Goal: Task Accomplishment & Management: Manage account settings

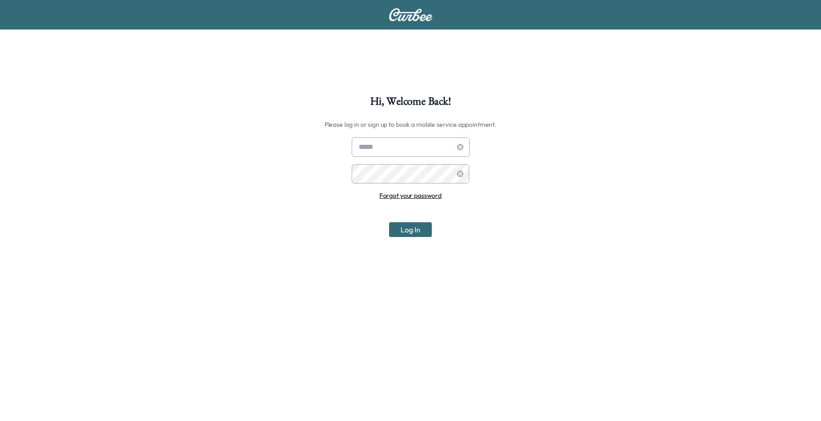
type input "**********"
click at [411, 229] on button "Log In" at bounding box center [410, 229] width 43 height 15
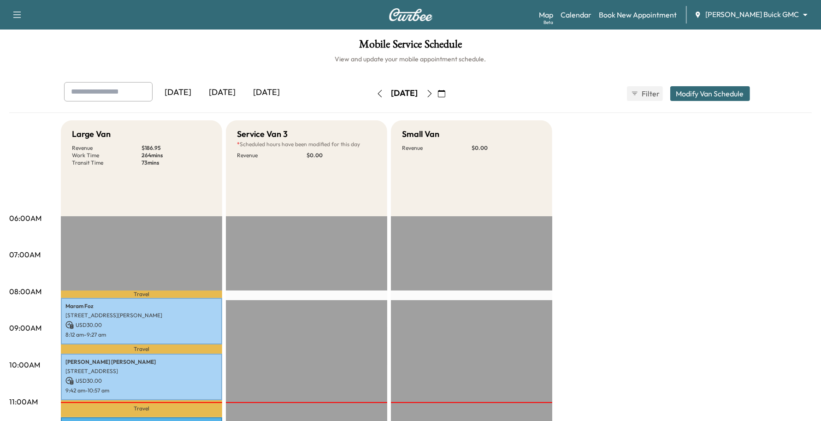
click at [763, 21] on body "Support Log Out Map Beta Calendar Book New Appointment [PERSON_NAME] Buick GMC …" at bounding box center [410, 210] width 821 height 421
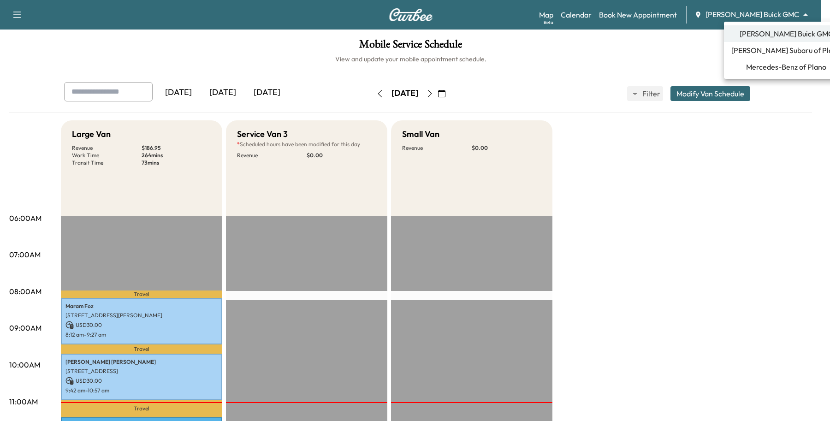
click at [694, 195] on div at bounding box center [415, 210] width 830 height 421
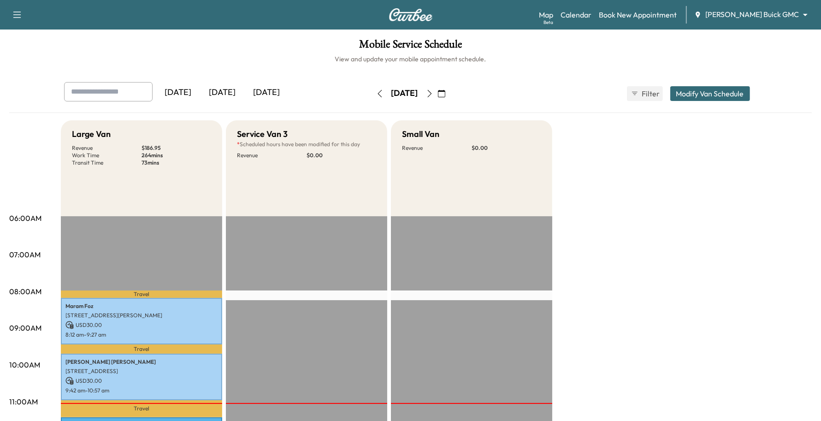
click at [759, 23] on div "Map Beta Calendar Book New Appointment [PERSON_NAME] Buick GMC ******** ​" at bounding box center [676, 15] width 275 height 18
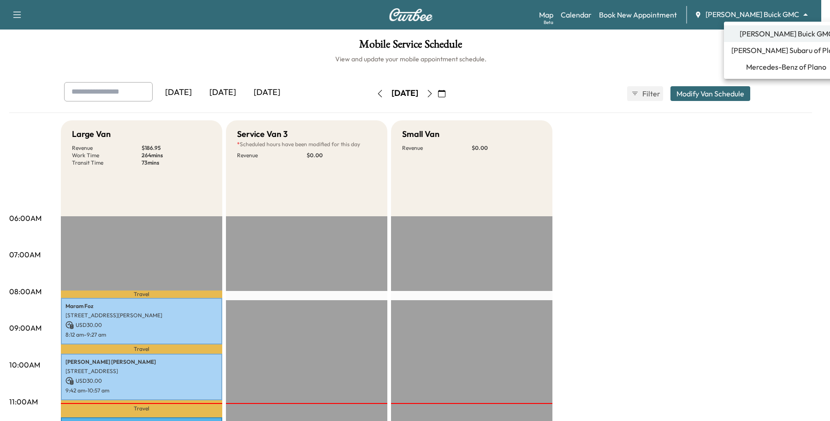
click at [768, 15] on body "Support Log Out Map Beta Calendar Book New Appointment [PERSON_NAME] Buick GMC …" at bounding box center [415, 210] width 830 height 421
click at [746, 72] on span "Mercedes-Benz of Plano" at bounding box center [786, 66] width 80 height 11
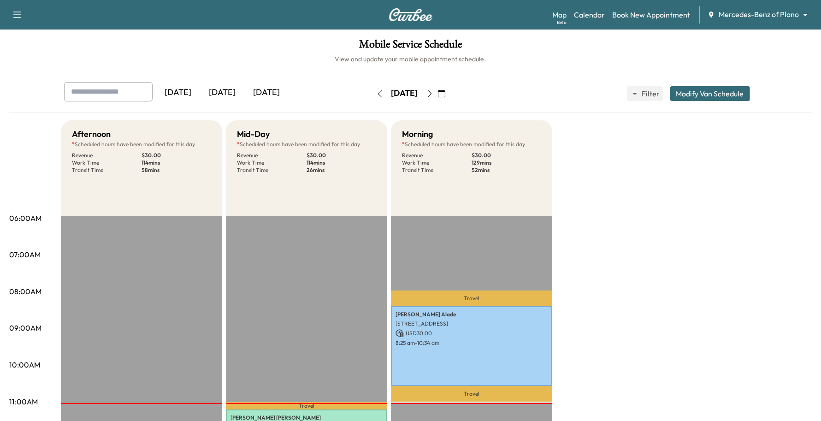
click at [735, 2] on div "Support Log Out Map Beta Calendar Book New Appointment Mercedes-Benz of Plano *…" at bounding box center [410, 14] width 821 height 29
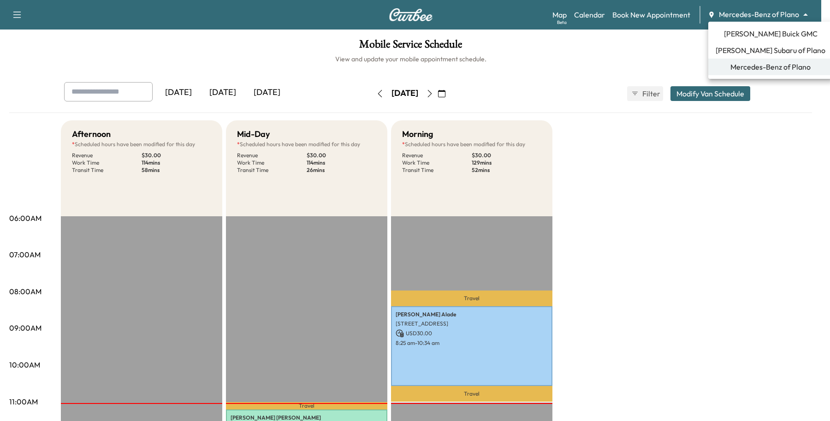
click at [719, 17] on body "Support Log Out Map Beta Calendar Book New Appointment Mercedes-Benz of Plano *…" at bounding box center [415, 210] width 830 height 421
click at [727, 51] on span "[PERSON_NAME] Subaru of Plano" at bounding box center [770, 50] width 110 height 11
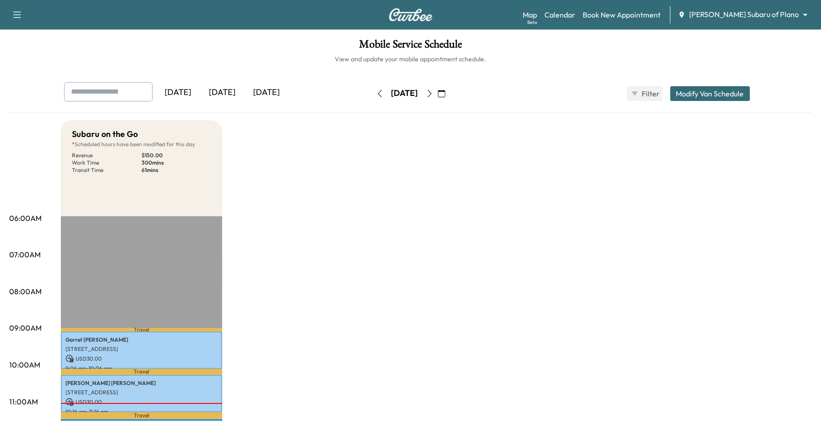
click at [433, 93] on icon "button" at bounding box center [429, 93] width 7 height 7
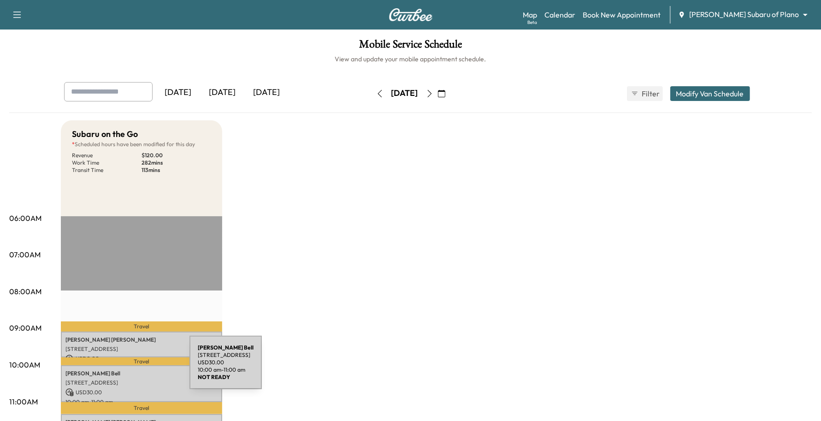
click at [121, 370] on p "[PERSON_NAME]" at bounding box center [141, 373] width 152 height 7
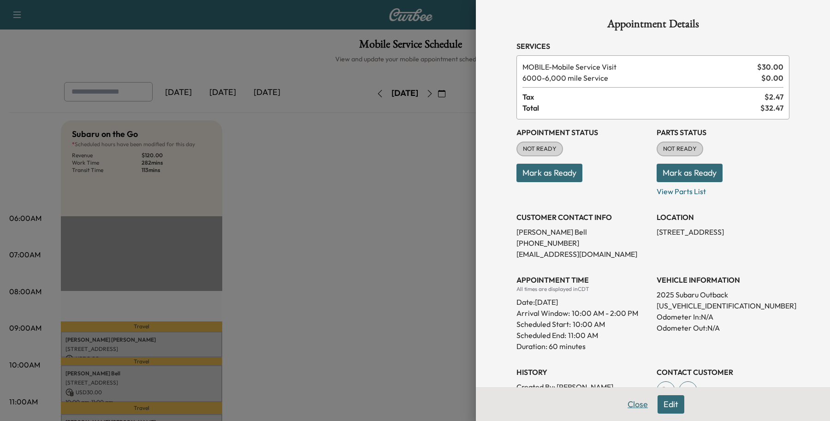
click at [621, 401] on button "Close" at bounding box center [637, 404] width 32 height 18
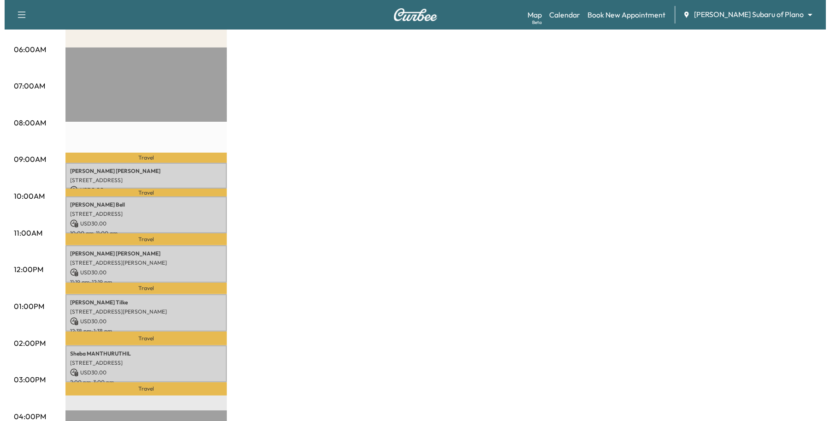
scroll to position [173, 0]
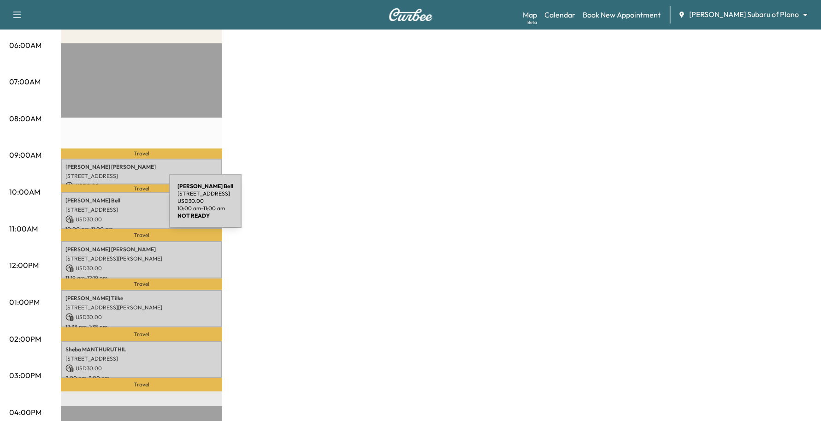
click at [100, 206] on p "[STREET_ADDRESS]" at bounding box center [141, 209] width 152 height 7
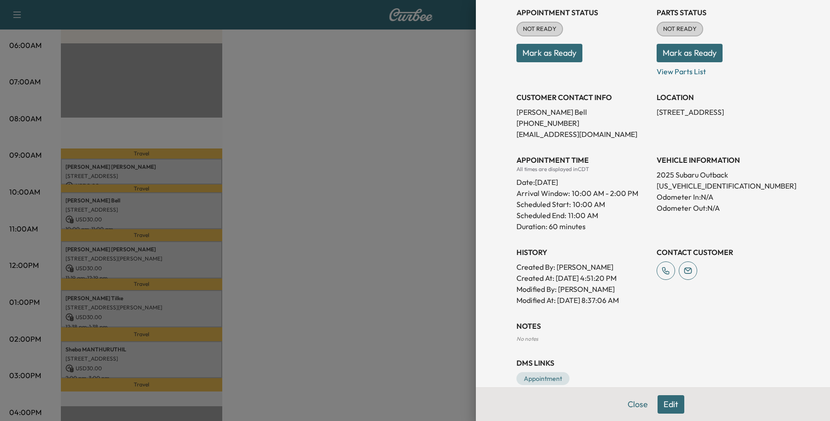
scroll to position [136, 0]
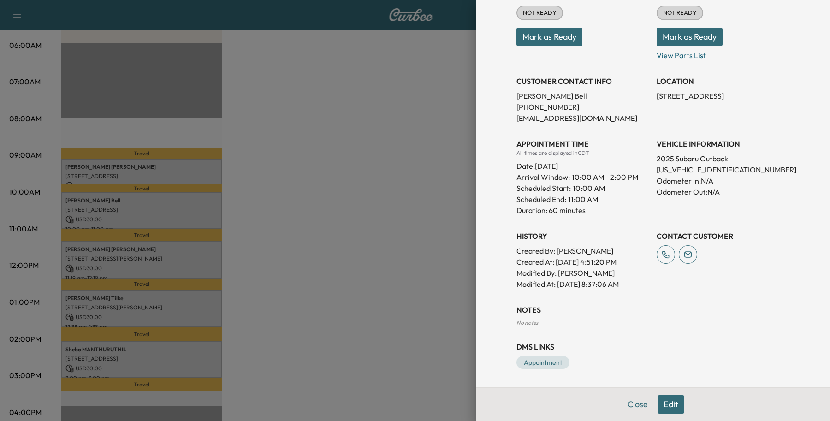
click at [631, 399] on button "Close" at bounding box center [637, 404] width 32 height 18
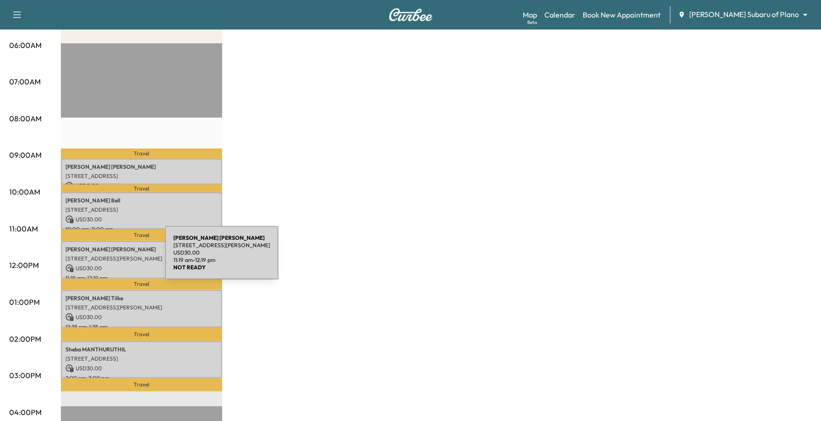
click at [96, 258] on p "[STREET_ADDRESS][PERSON_NAME]" at bounding box center [141, 258] width 152 height 7
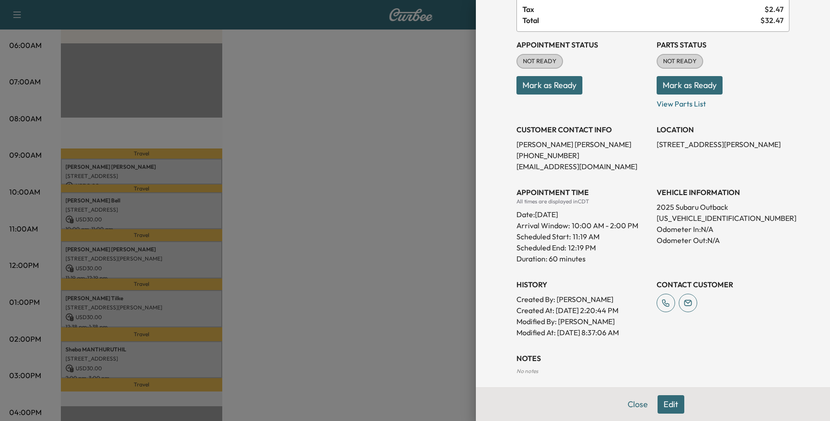
scroll to position [21, 0]
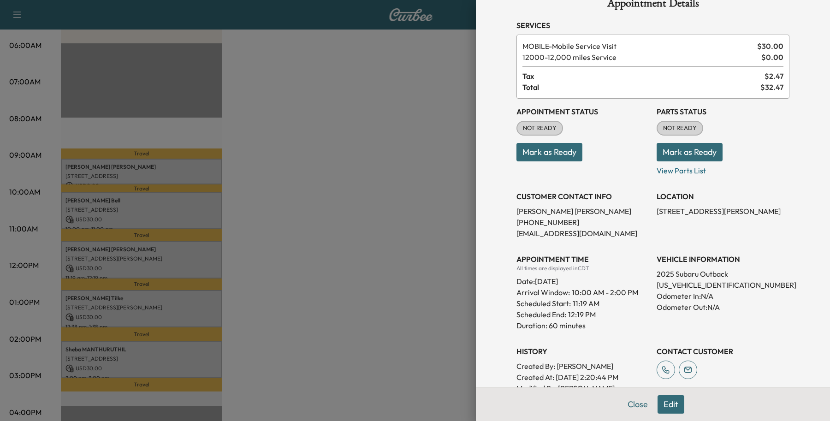
click at [657, 406] on button "Edit" at bounding box center [670, 404] width 27 height 18
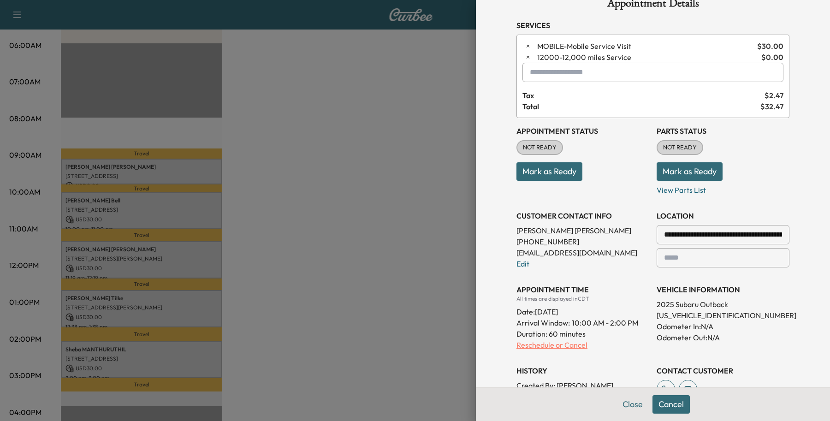
click at [535, 348] on p "Reschedule or Cancel" at bounding box center [582, 344] width 133 height 11
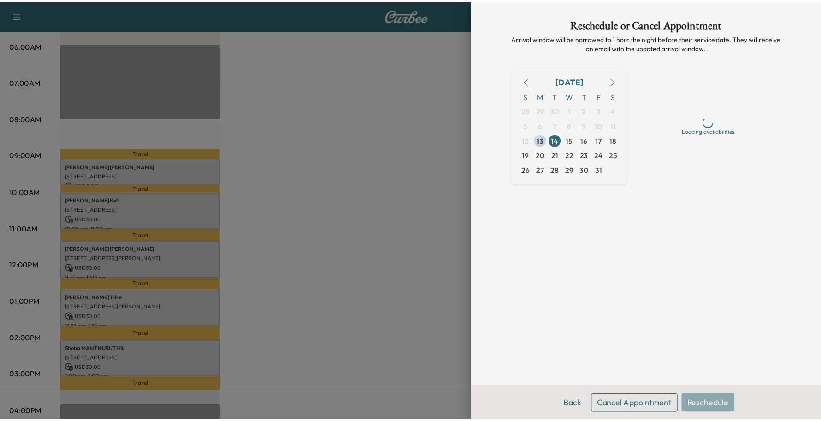
scroll to position [0, 0]
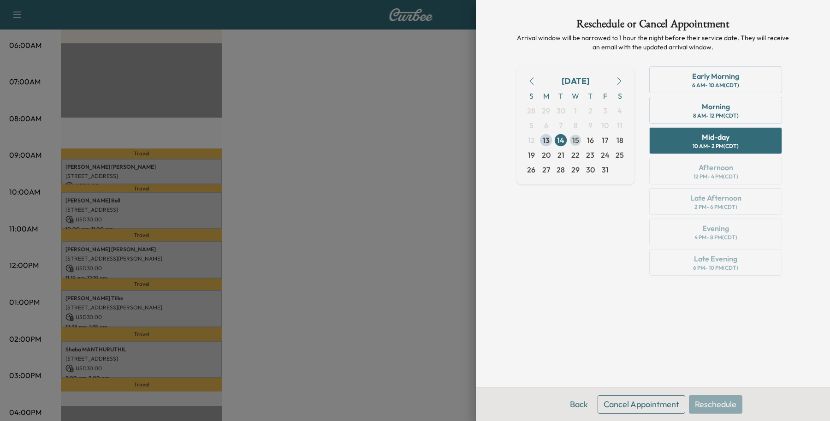
click at [572, 141] on span "15" at bounding box center [575, 140] width 7 height 11
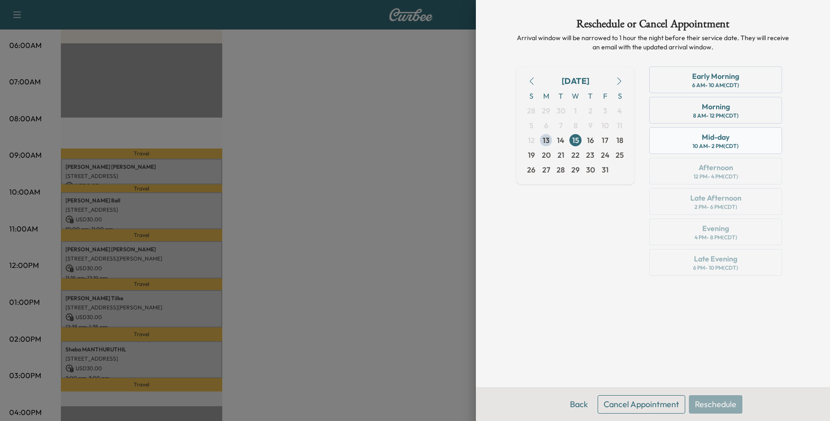
click at [687, 151] on div "Mid-day 10 AM - 2 PM (CDT)" at bounding box center [715, 140] width 133 height 27
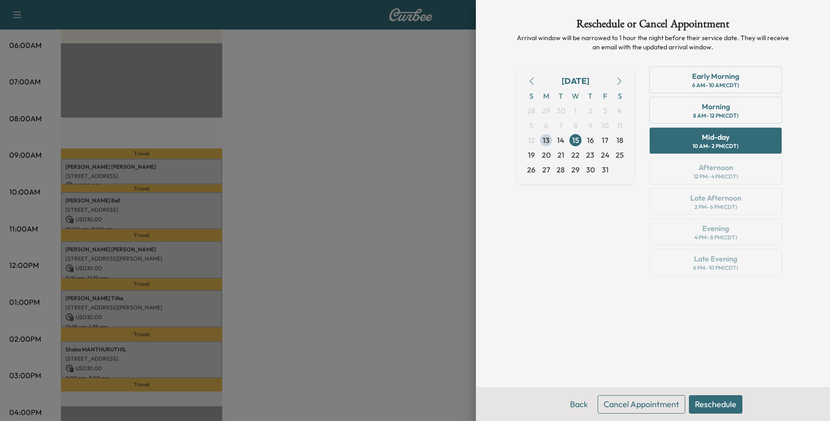
click at [720, 405] on button "Reschedule" at bounding box center [715, 404] width 53 height 18
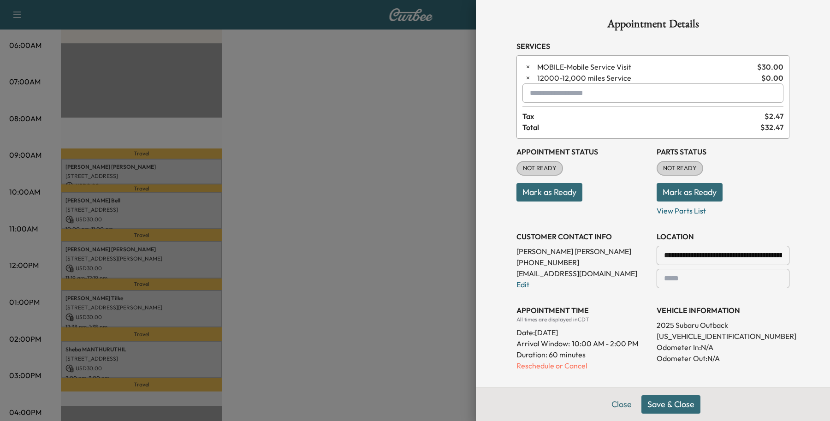
click at [687, 393] on div "Close Save & Close" at bounding box center [653, 404] width 354 height 34
click at [665, 400] on button "Save & Close" at bounding box center [670, 404] width 59 height 18
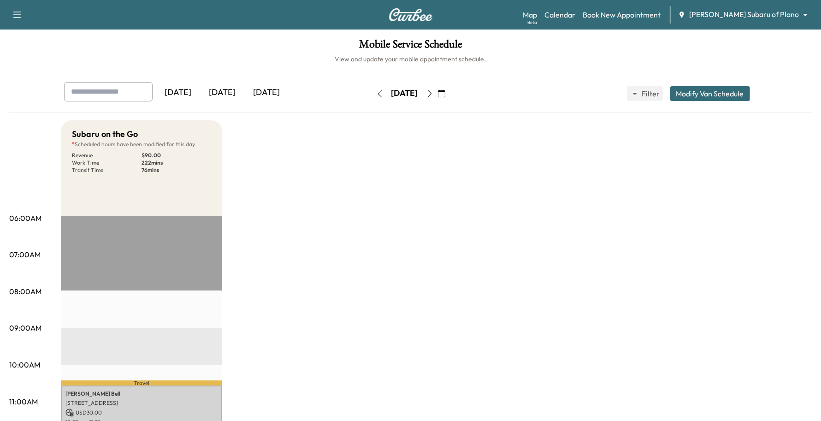
click at [437, 97] on button "button" at bounding box center [430, 93] width 16 height 15
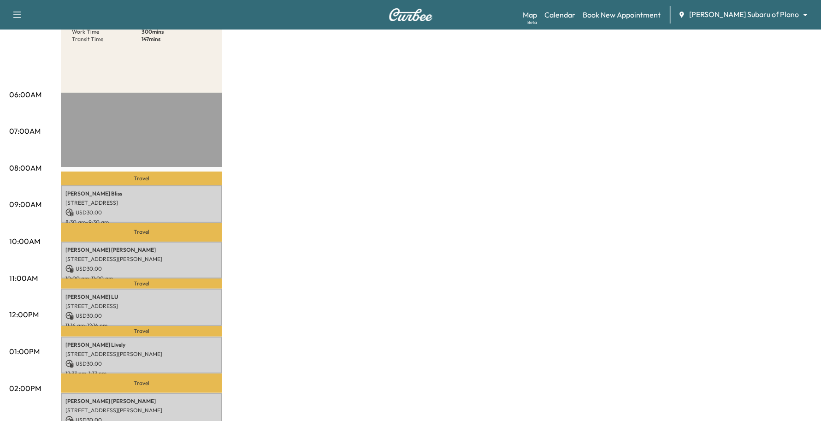
scroll to position [58, 0]
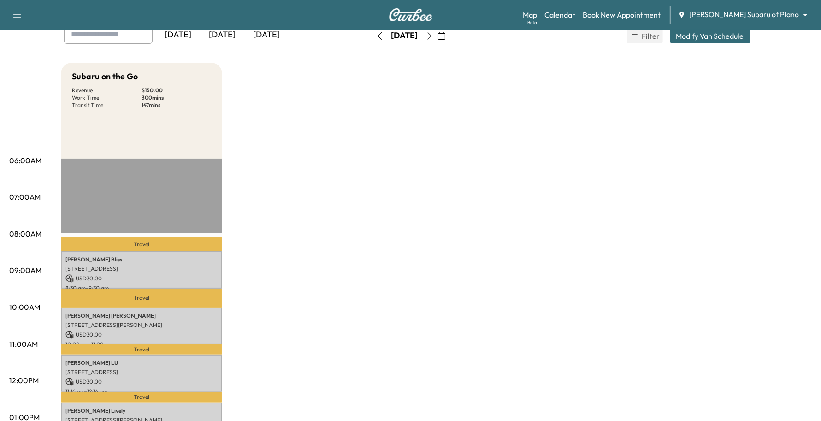
click at [377, 35] on icon "button" at bounding box center [379, 35] width 4 height 7
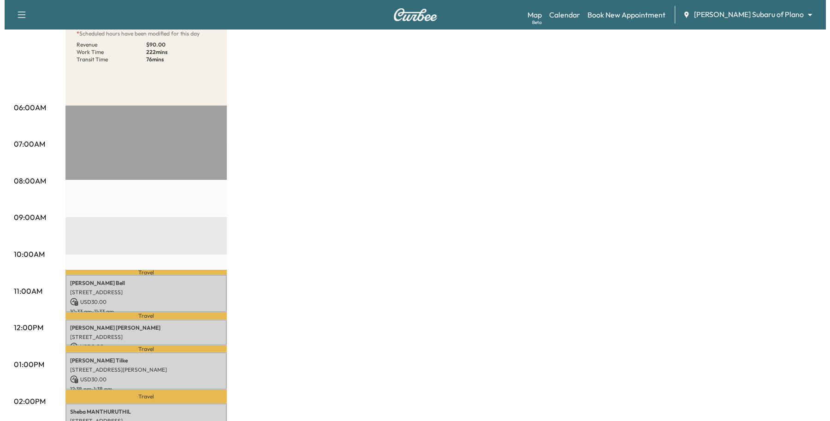
scroll to position [115, 0]
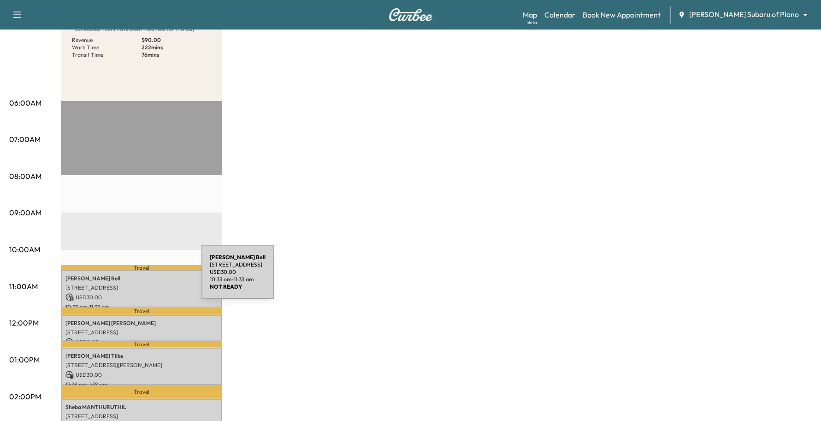
click at [132, 277] on p "[PERSON_NAME]" at bounding box center [141, 278] width 152 height 7
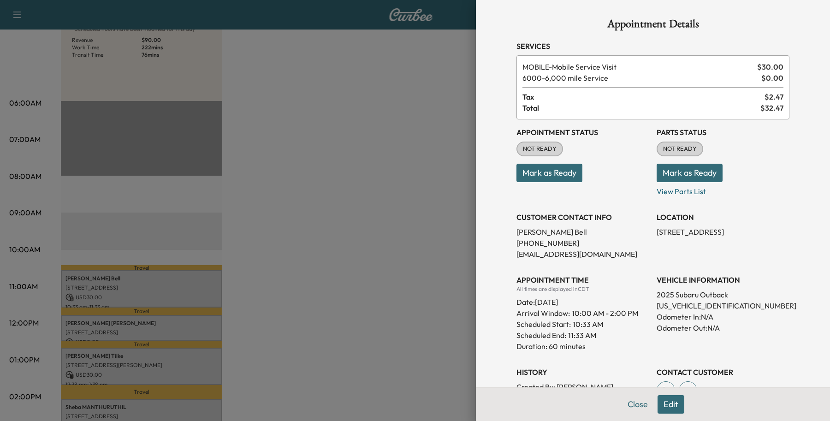
click at [380, 252] on div at bounding box center [415, 210] width 830 height 421
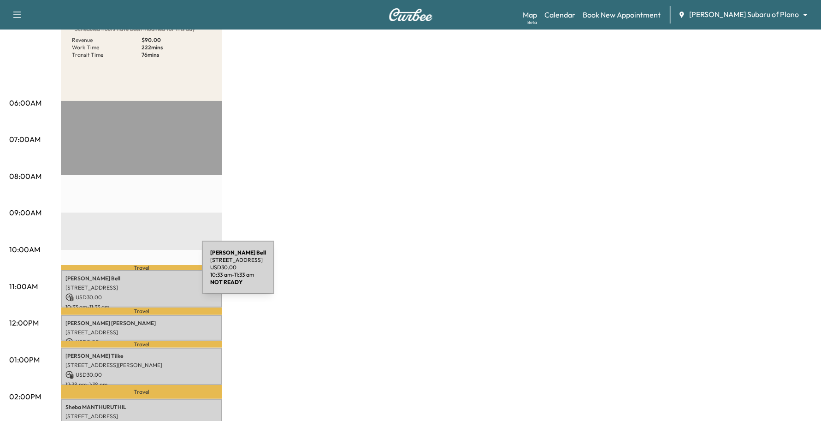
click at [132, 275] on p "[PERSON_NAME]" at bounding box center [141, 278] width 152 height 7
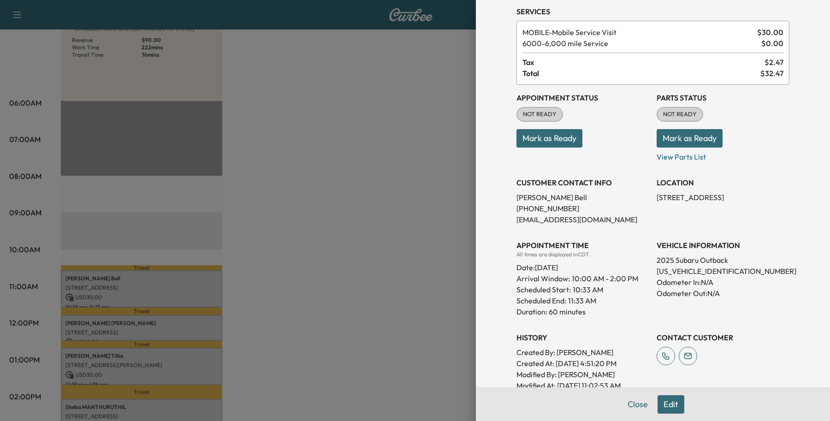
scroll to position [136, 0]
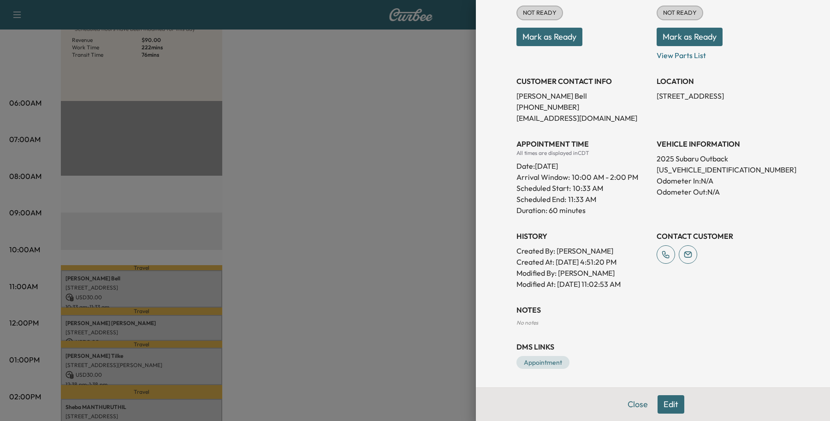
click at [671, 400] on button "Edit" at bounding box center [670, 404] width 27 height 18
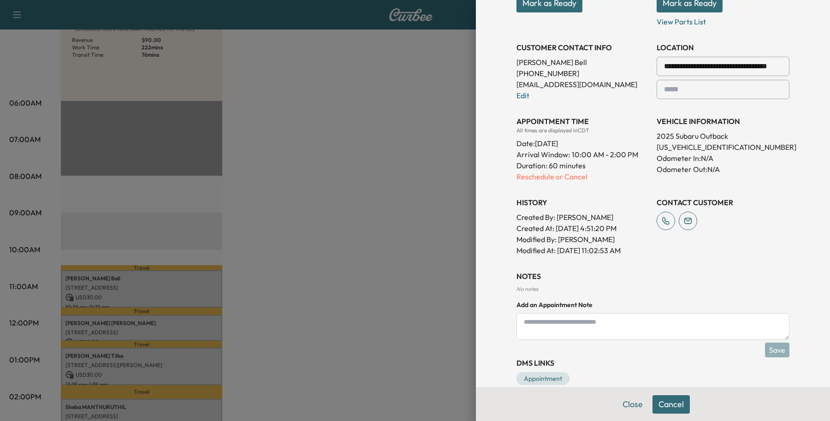
scroll to position [206, 0]
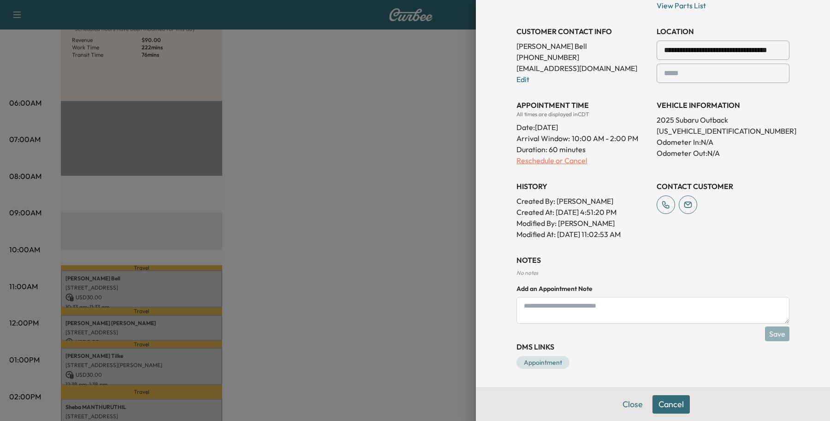
click at [516, 157] on p "Reschedule or Cancel" at bounding box center [582, 160] width 133 height 11
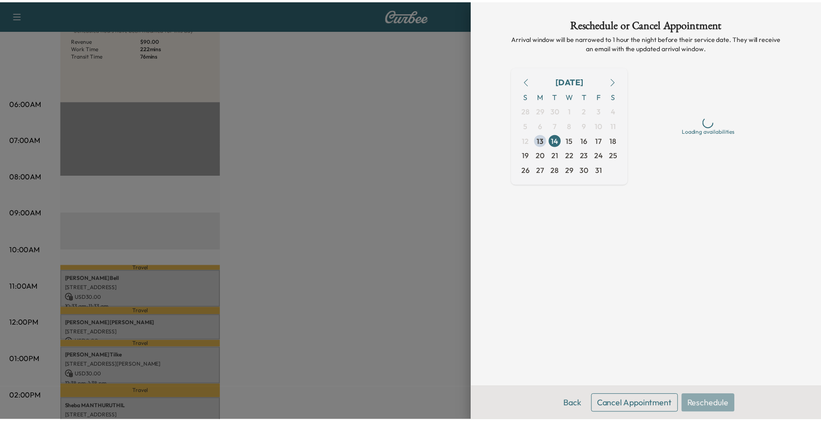
scroll to position [0, 0]
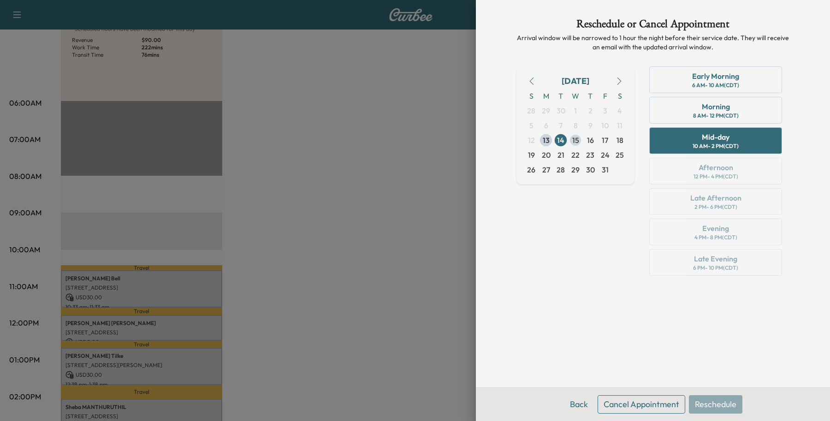
click at [573, 141] on span "15" at bounding box center [575, 140] width 7 height 11
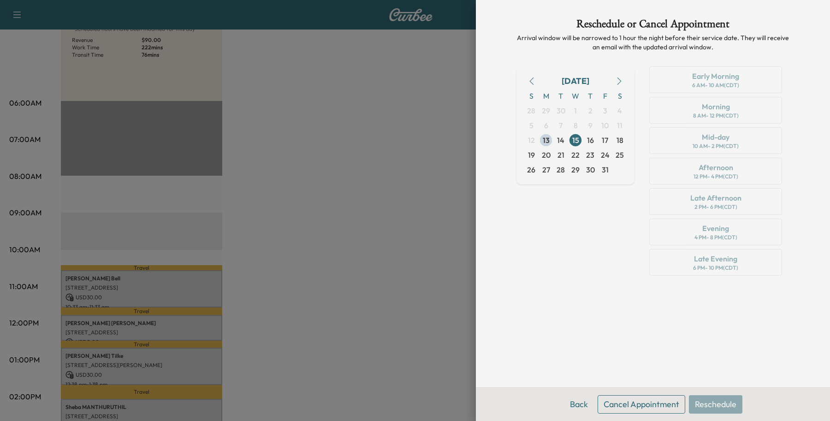
click at [688, 109] on div "Early Morning 6 AM - 10 AM (CDT) Morning 8 AM - 12 PM (CDT) Mid-day 10 AM - 2 P…" at bounding box center [715, 172] width 147 height 213
click at [563, 143] on span "14" at bounding box center [560, 140] width 7 height 11
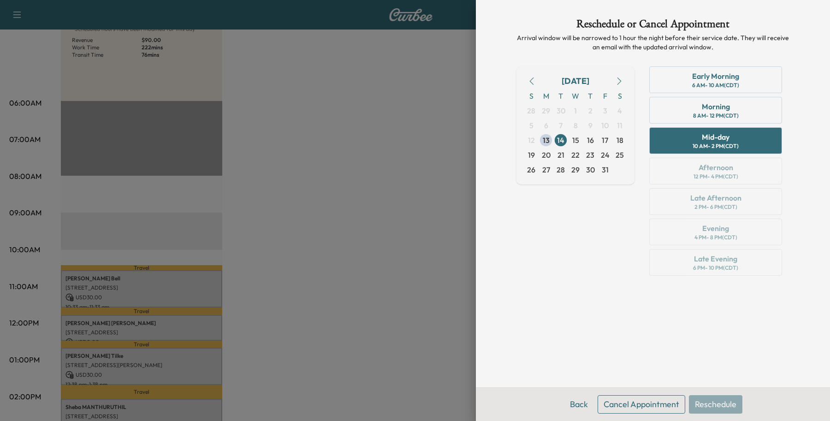
click at [572, 399] on button "Back" at bounding box center [579, 404] width 30 height 18
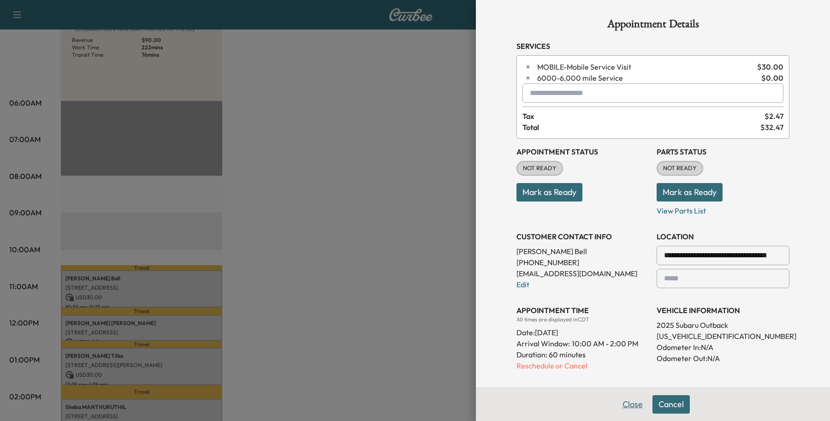
click at [616, 402] on button "Close" at bounding box center [632, 404] width 32 height 18
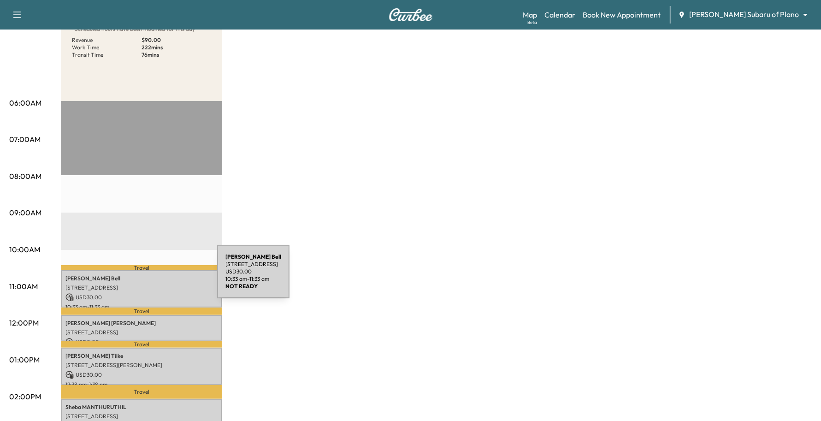
click at [147, 277] on p "[PERSON_NAME]" at bounding box center [141, 278] width 152 height 7
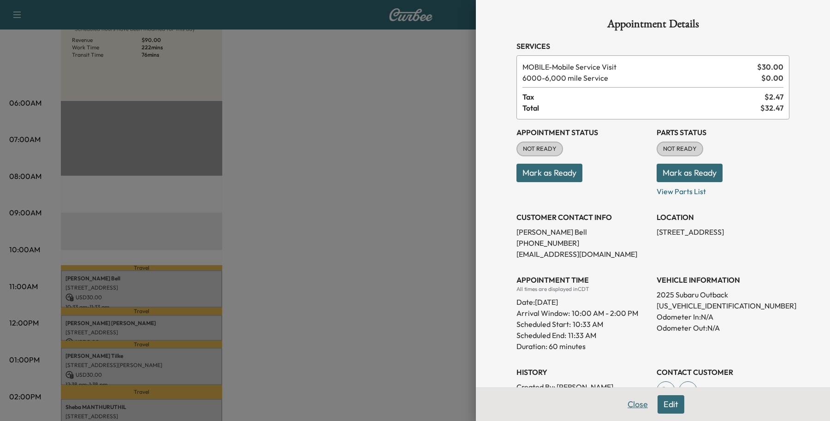
click at [626, 406] on button "Close" at bounding box center [637, 404] width 32 height 18
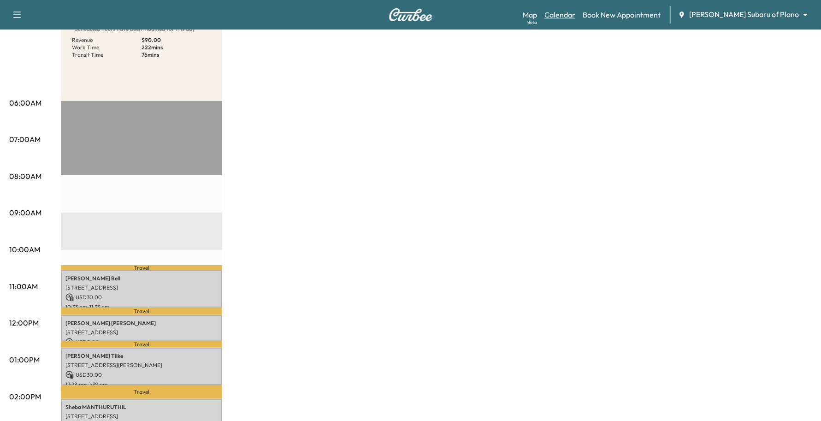
click at [575, 16] on link "Calendar" at bounding box center [559, 14] width 31 height 11
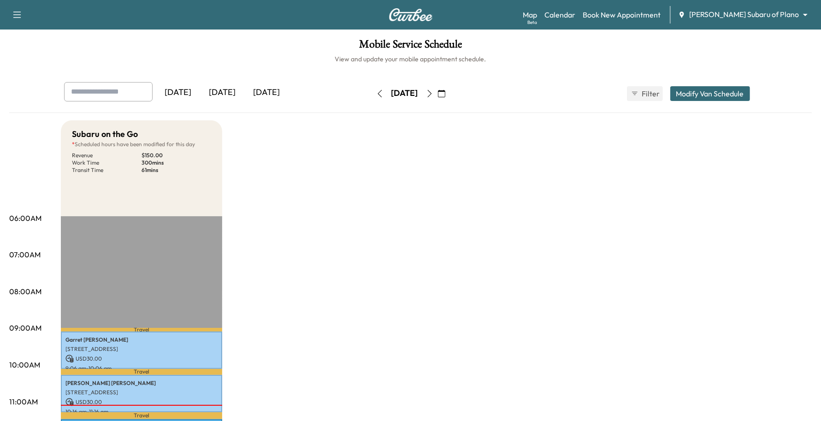
click at [431, 95] on icon "button" at bounding box center [429, 93] width 4 height 7
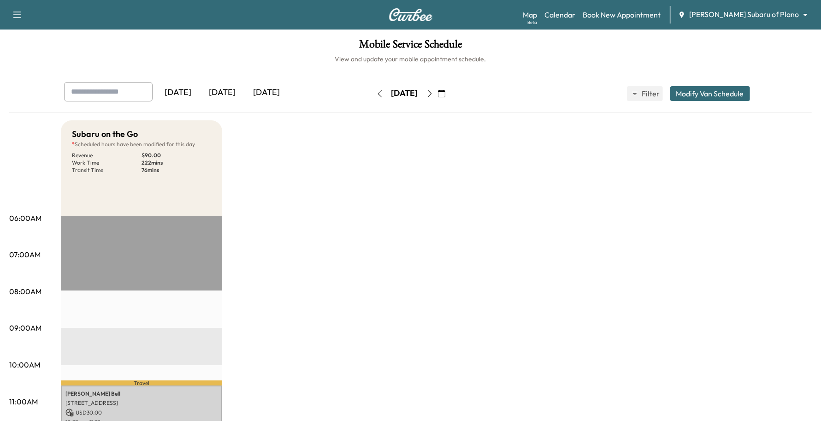
click at [433, 95] on icon "button" at bounding box center [429, 93] width 7 height 7
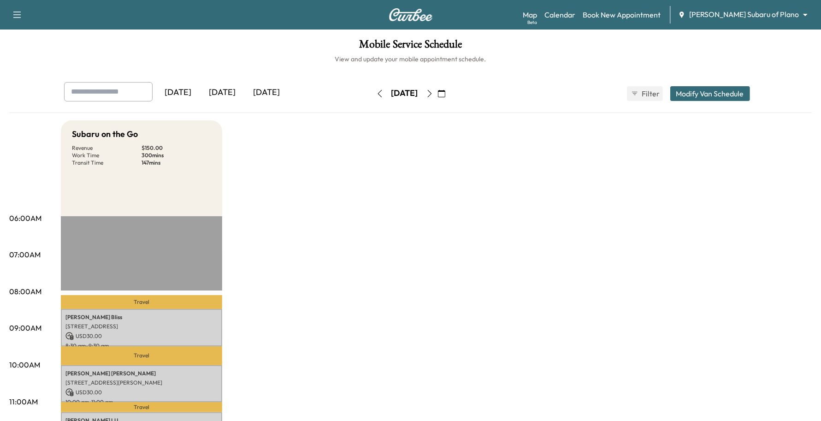
click at [376, 93] on icon "button" at bounding box center [379, 93] width 7 height 7
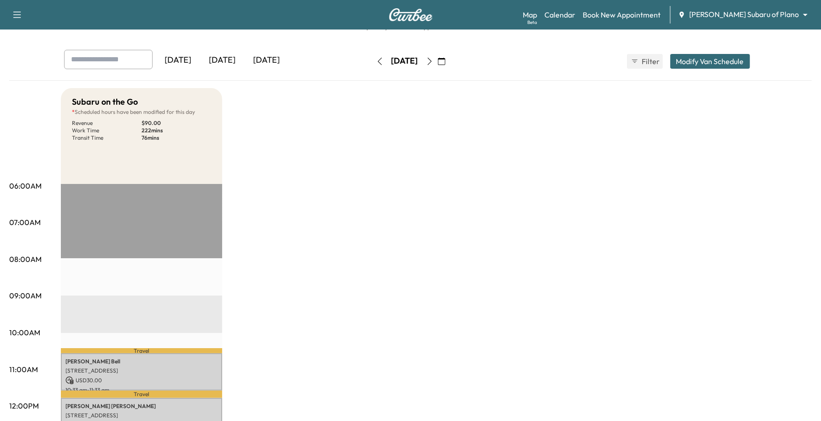
scroll to position [58, 0]
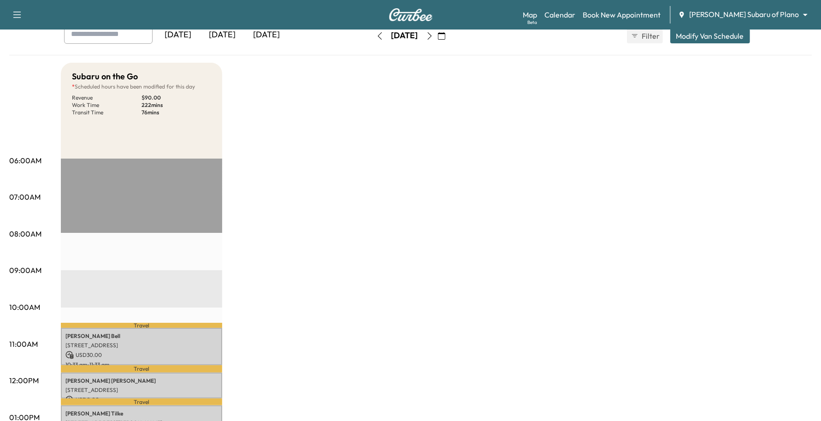
click at [433, 38] on icon "button" at bounding box center [429, 35] width 7 height 7
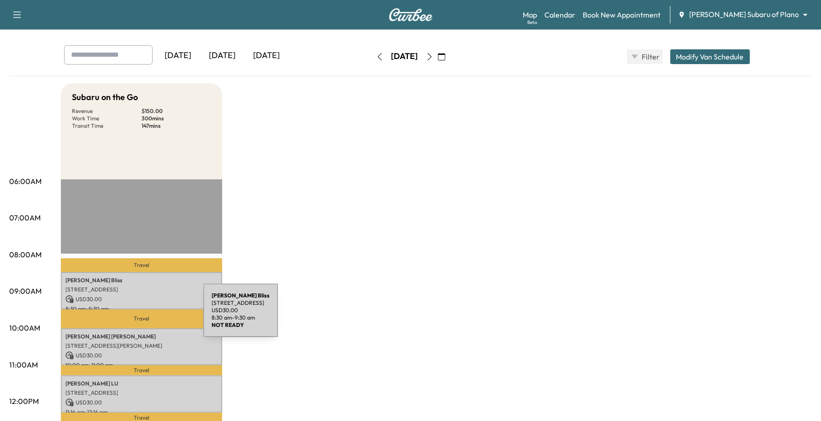
scroll to position [58, 0]
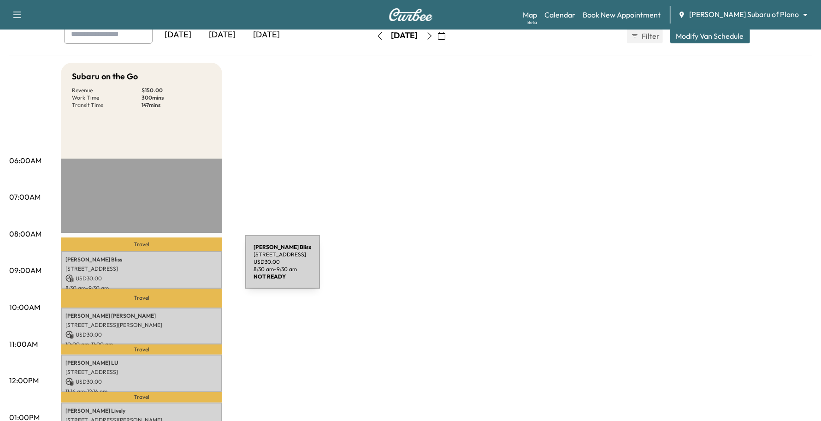
click at [176, 267] on p "[STREET_ADDRESS]" at bounding box center [141, 268] width 152 height 7
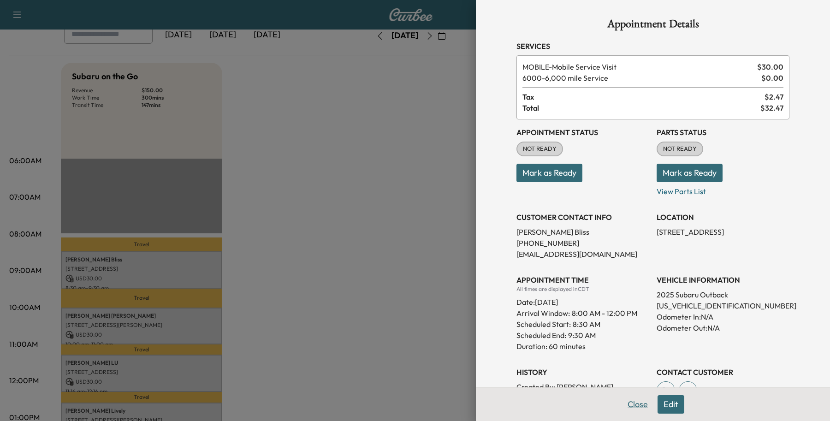
click at [632, 401] on button "Close" at bounding box center [637, 404] width 32 height 18
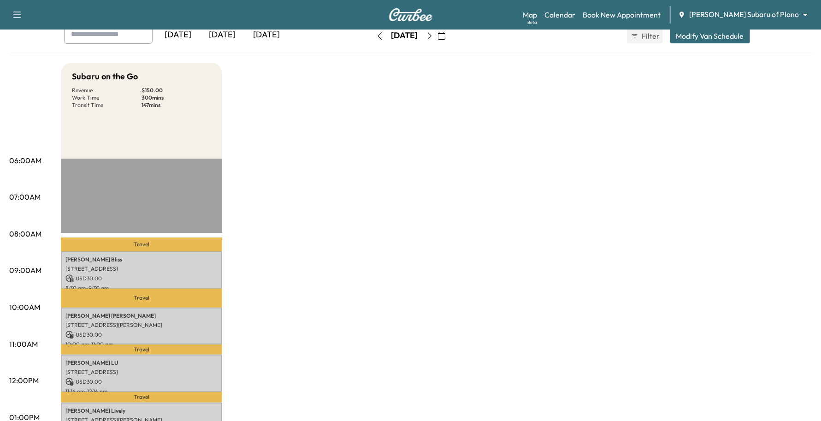
click at [376, 36] on icon "button" at bounding box center [379, 35] width 7 height 7
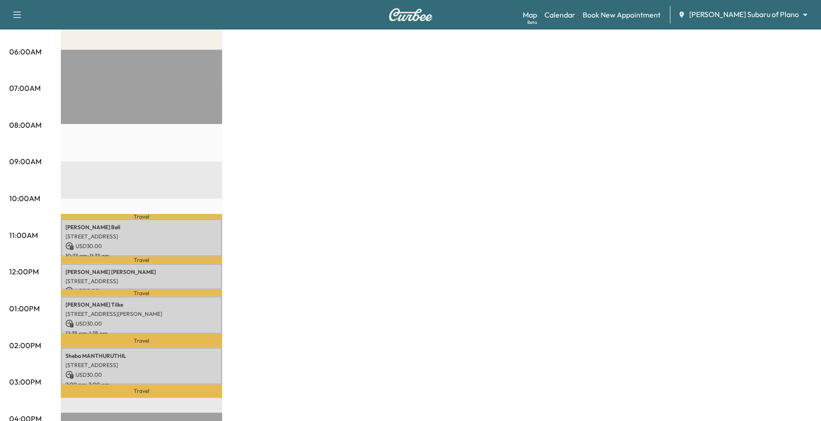
scroll to position [173, 0]
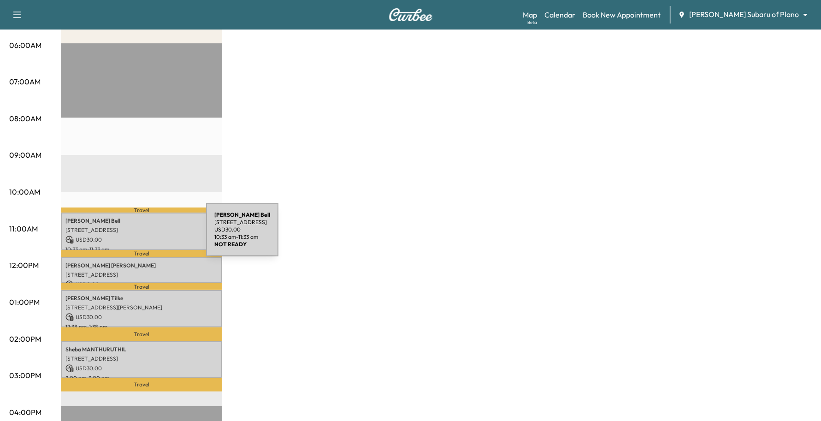
click at [137, 236] on p "USD 30.00" at bounding box center [141, 240] width 152 height 8
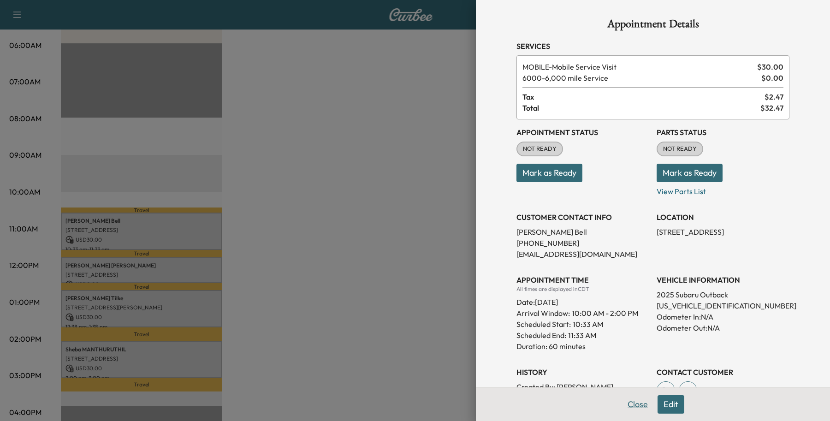
click at [631, 402] on button "Close" at bounding box center [637, 404] width 32 height 18
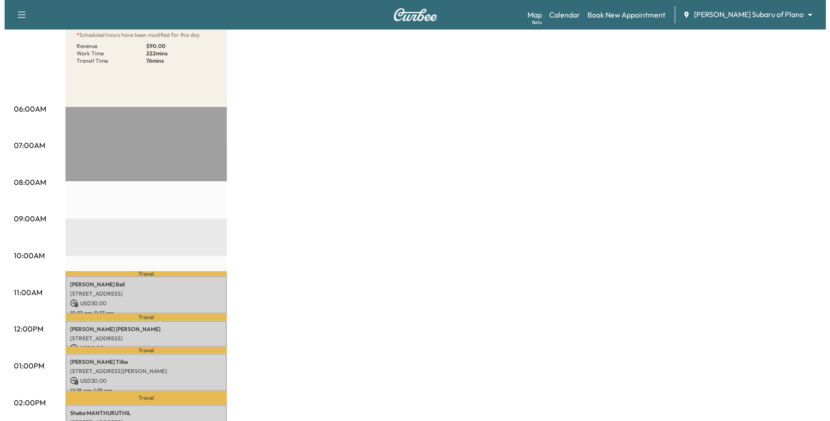
scroll to position [0, 0]
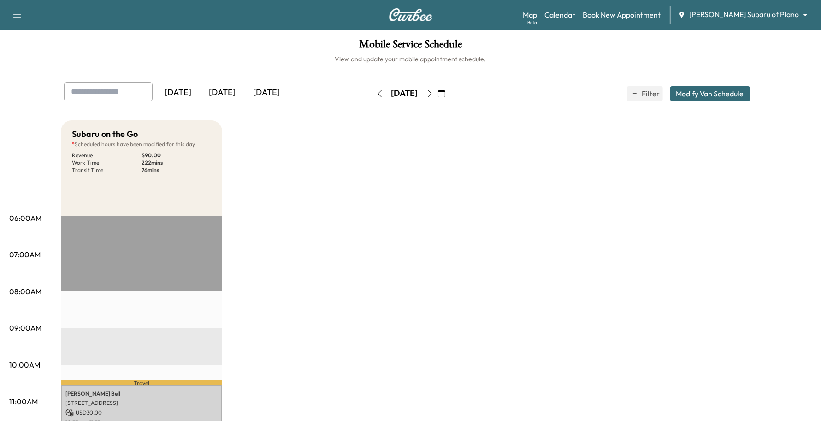
click at [433, 92] on icon "button" at bounding box center [429, 93] width 7 height 7
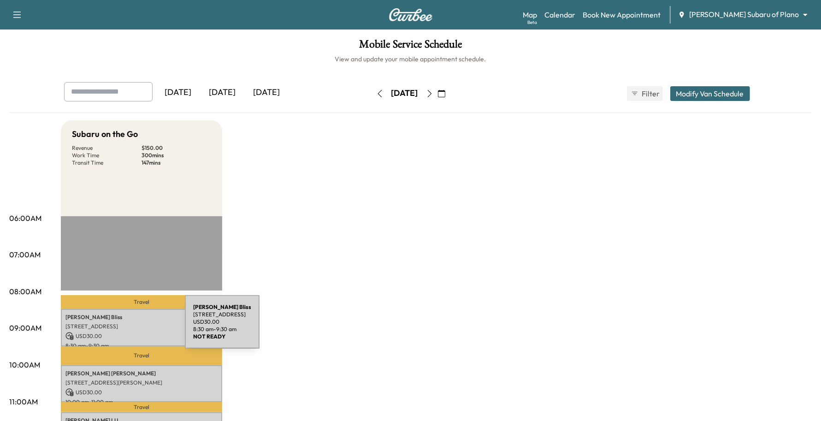
click at [116, 327] on p "[STREET_ADDRESS]" at bounding box center [141, 326] width 152 height 7
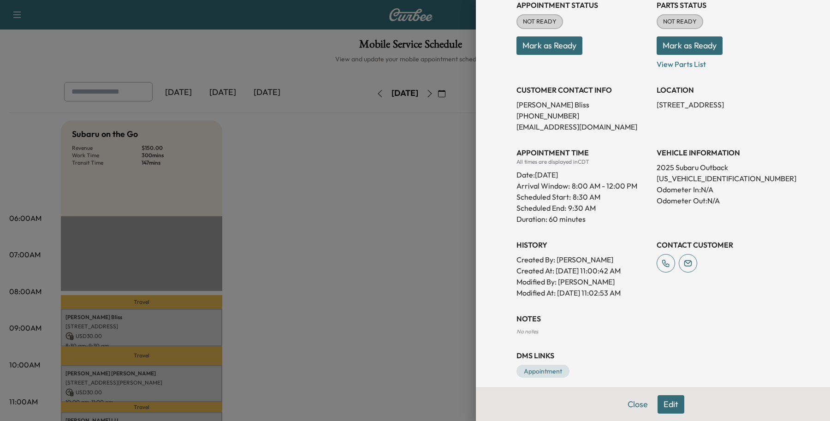
scroll to position [136, 0]
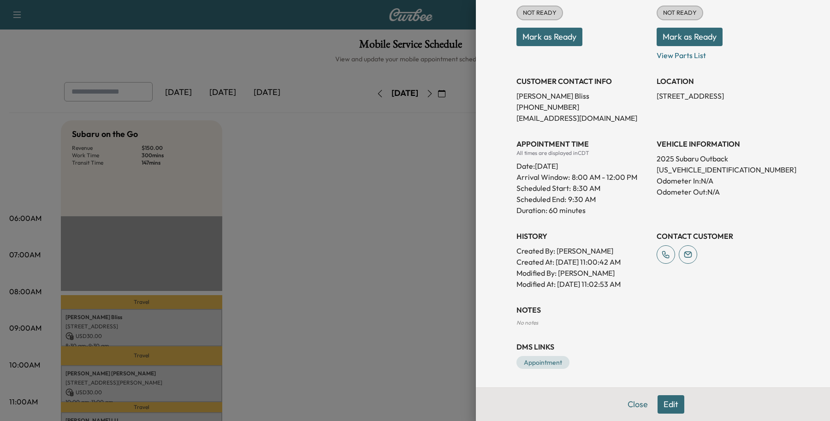
click at [662, 399] on button "Edit" at bounding box center [670, 404] width 27 height 18
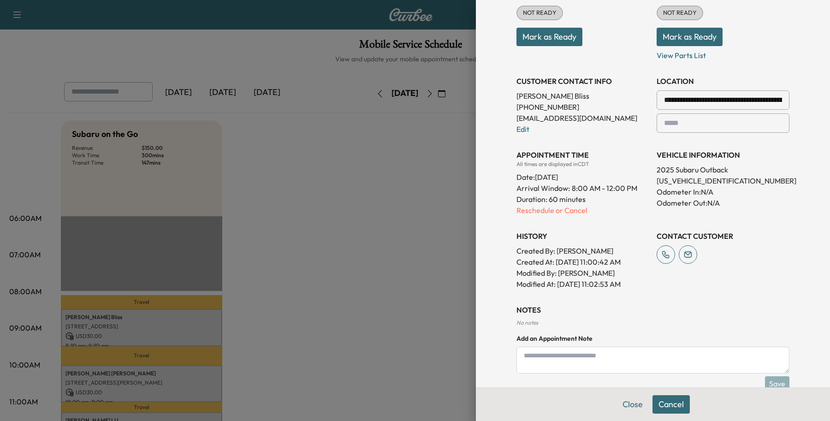
click at [525, 217] on div "**********" at bounding box center [652, 136] width 273 height 306
click at [526, 213] on p "Reschedule or Cancel" at bounding box center [582, 210] width 133 height 11
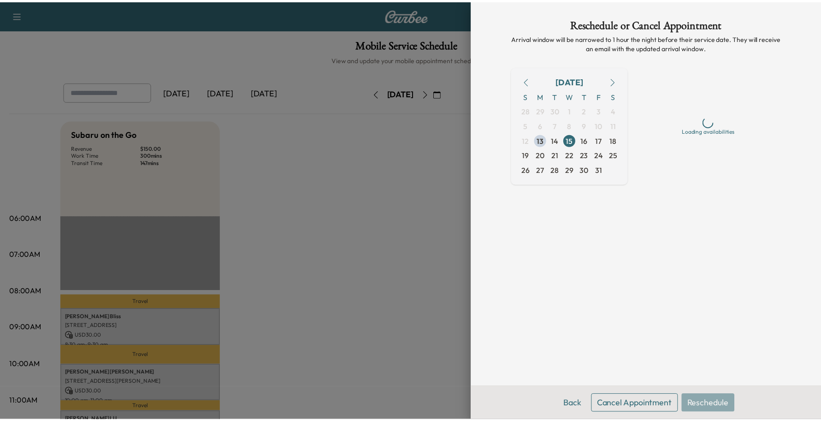
scroll to position [0, 0]
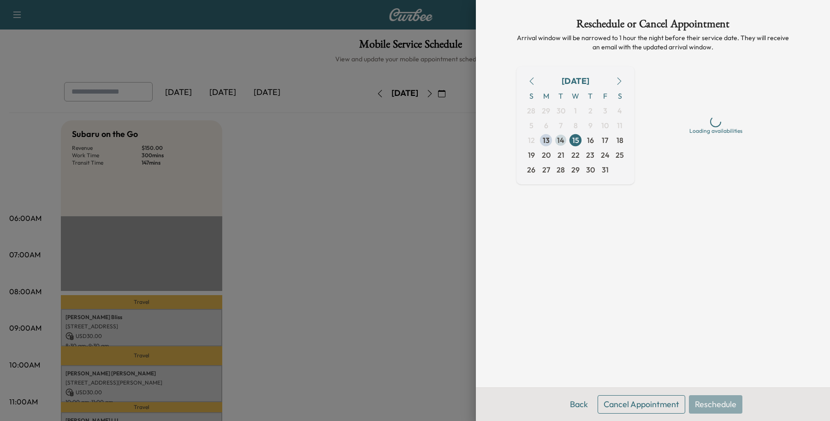
click at [563, 138] on span "14" at bounding box center [560, 140] width 7 height 11
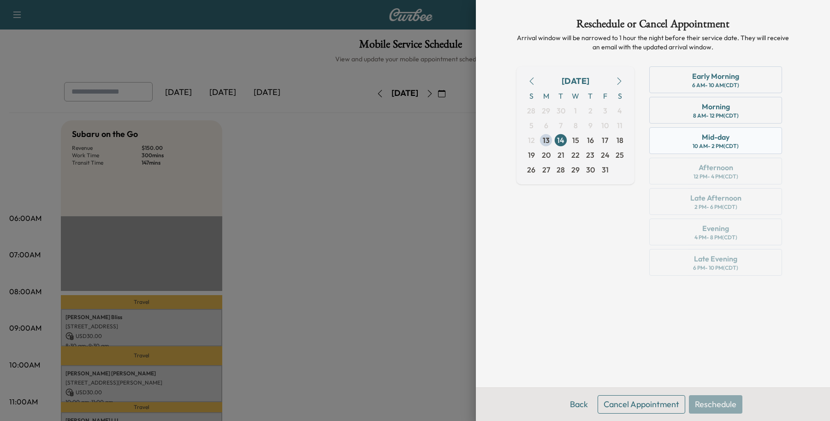
click at [664, 143] on div "Mid-day 10 AM - 2 PM (CDT)" at bounding box center [715, 140] width 133 height 27
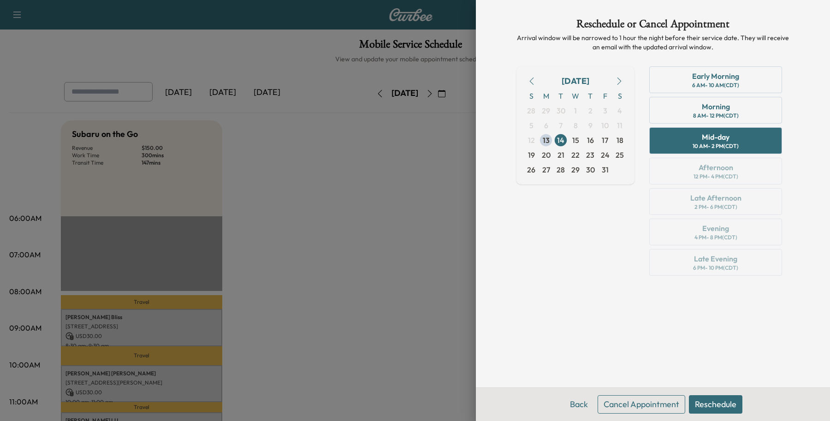
drag, startPoint x: 706, startPoint y: 406, endPoint x: 580, endPoint y: 306, distance: 161.1
click at [581, 309] on div "Reschedule or Cancel Appointment Arrival window will be narrowed to 1 hour the …" at bounding box center [653, 210] width 354 height 421
click at [572, 409] on button "Back" at bounding box center [579, 404] width 30 height 18
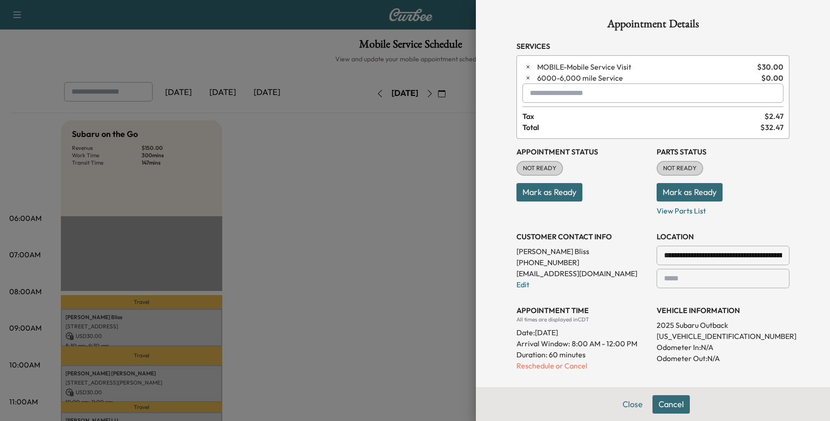
click at [355, 305] on div at bounding box center [415, 210] width 830 height 421
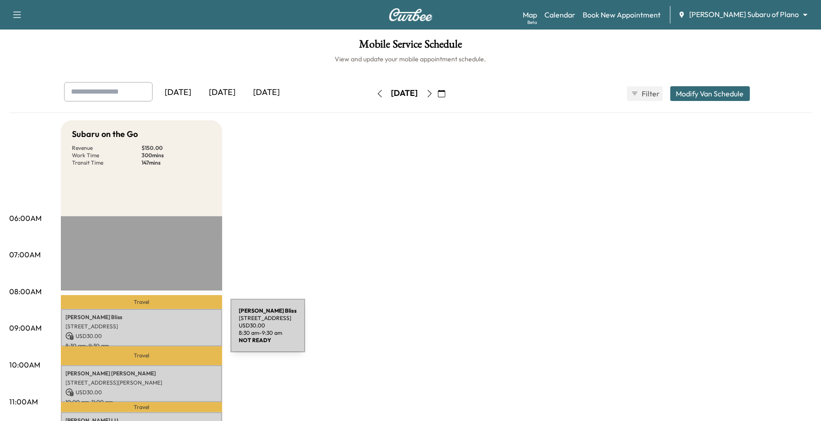
click at [161, 332] on p "USD 30.00" at bounding box center [141, 336] width 152 height 8
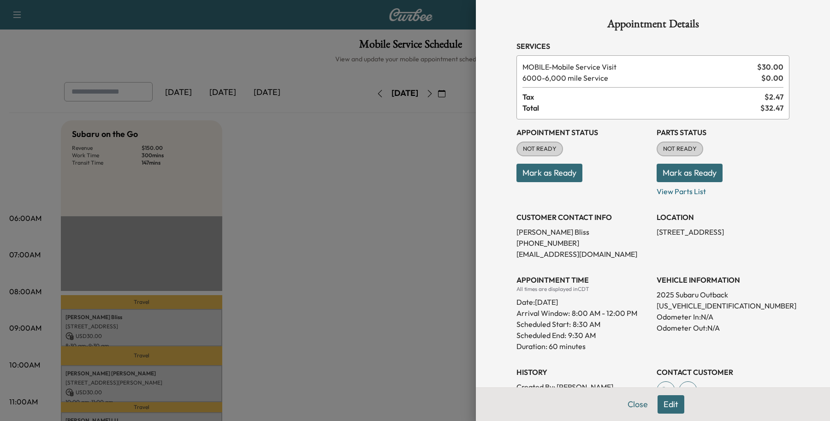
click at [662, 404] on button "Edit" at bounding box center [670, 404] width 27 height 18
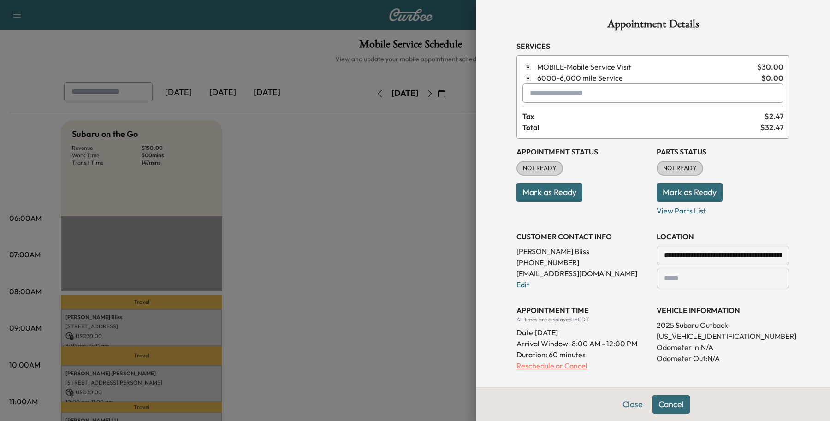
click at [539, 366] on p "Reschedule or Cancel" at bounding box center [582, 365] width 133 height 11
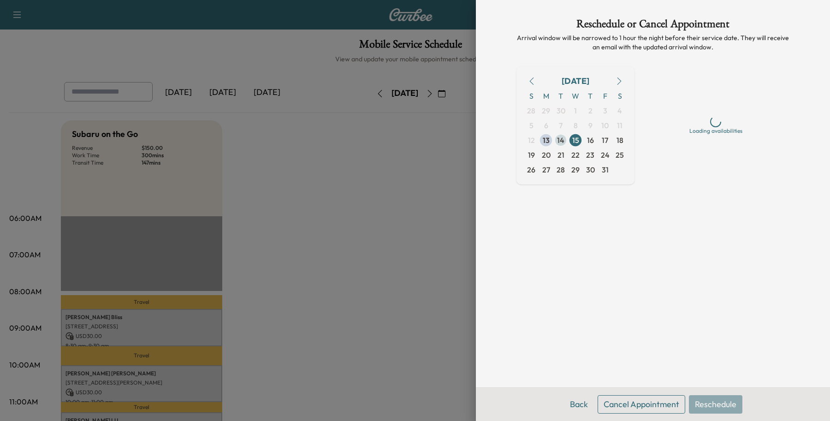
click at [559, 142] on span "14" at bounding box center [560, 140] width 7 height 11
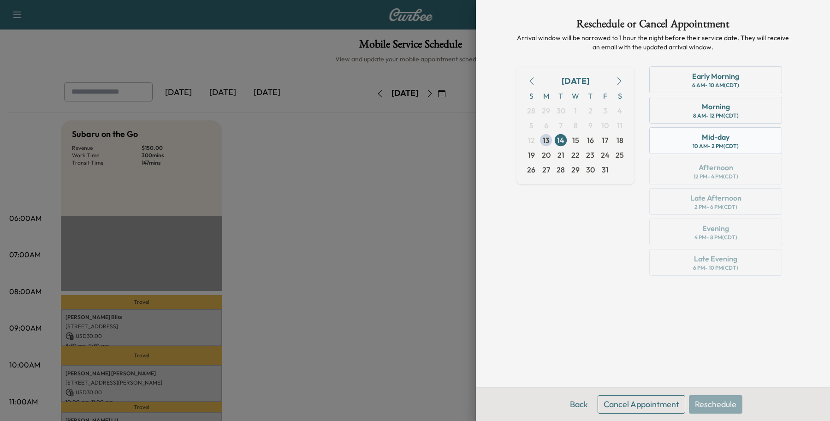
click at [692, 147] on div "10 AM - 2 PM (CDT)" at bounding box center [715, 145] width 46 height 7
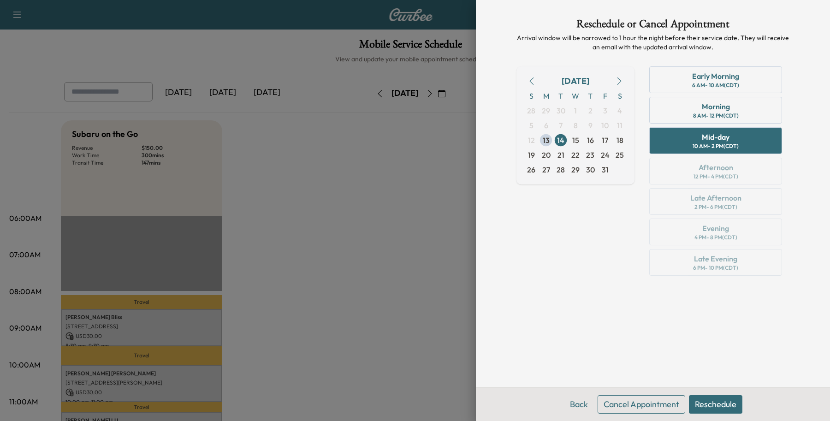
click at [724, 410] on button "Reschedule" at bounding box center [715, 404] width 53 height 18
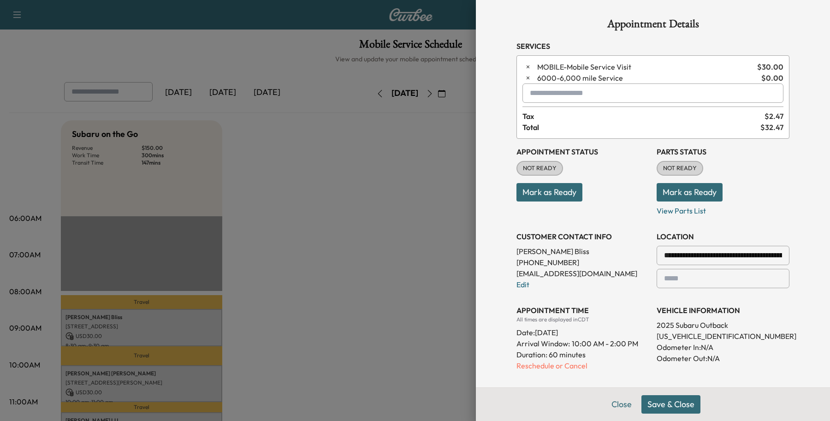
click at [655, 402] on button "Save & Close" at bounding box center [670, 404] width 59 height 18
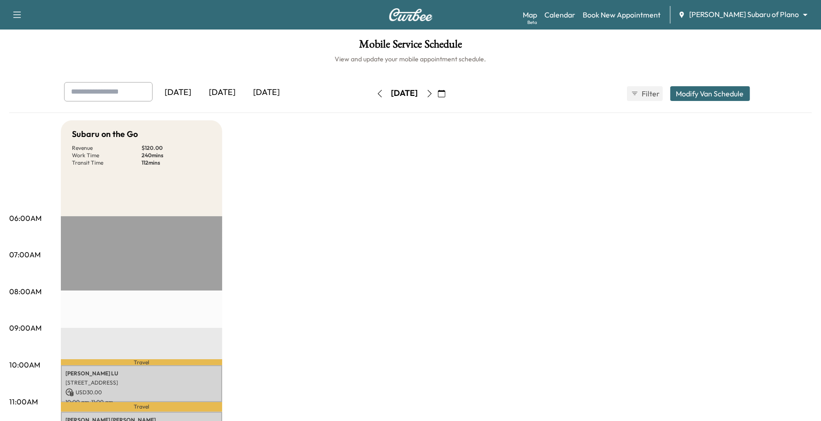
click at [376, 94] on icon "button" at bounding box center [379, 93] width 7 height 7
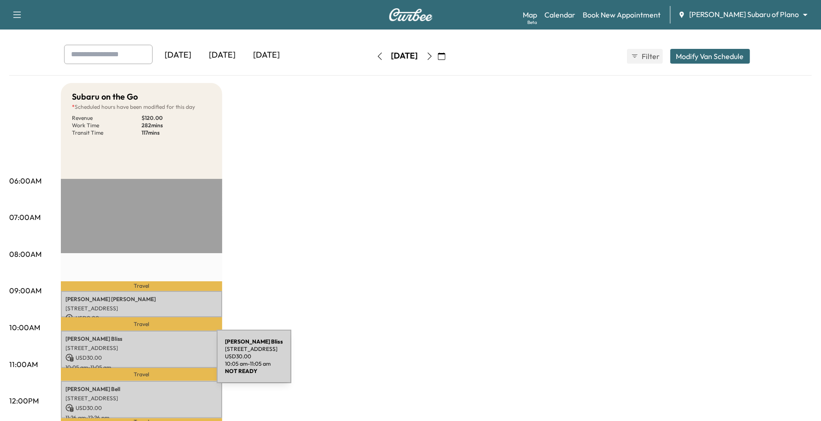
scroll to position [58, 0]
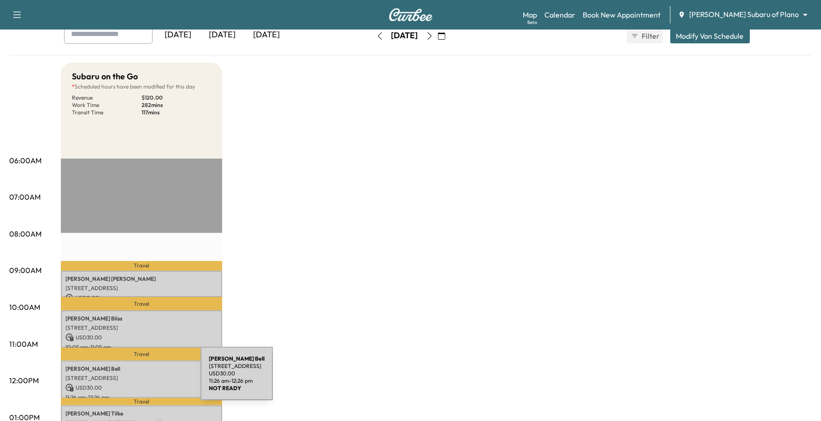
click at [134, 378] on p "[STREET_ADDRESS]" at bounding box center [141, 377] width 152 height 7
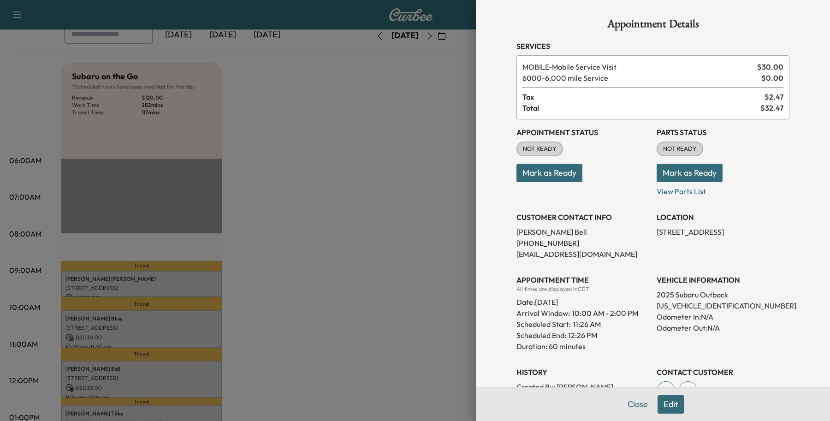
click at [97, 364] on div at bounding box center [415, 210] width 830 height 421
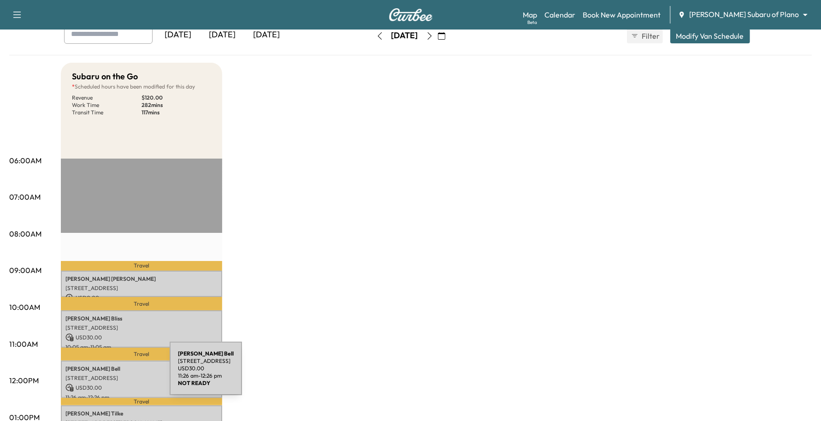
click at [100, 374] on p "[STREET_ADDRESS]" at bounding box center [141, 377] width 152 height 7
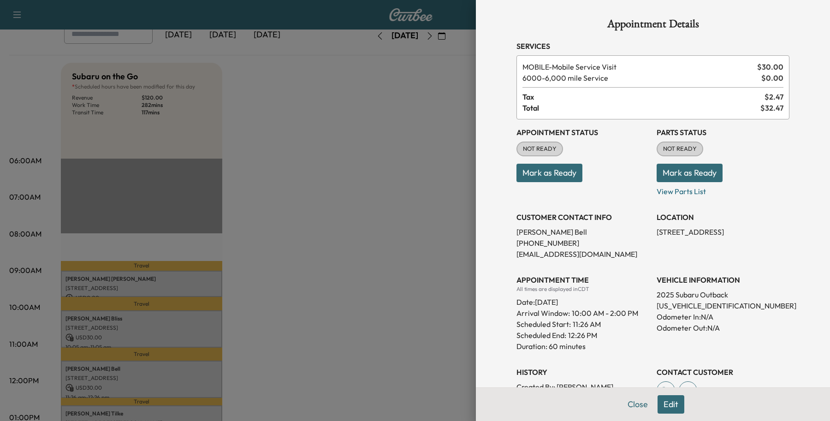
click at [657, 404] on button "Edit" at bounding box center [670, 404] width 27 height 18
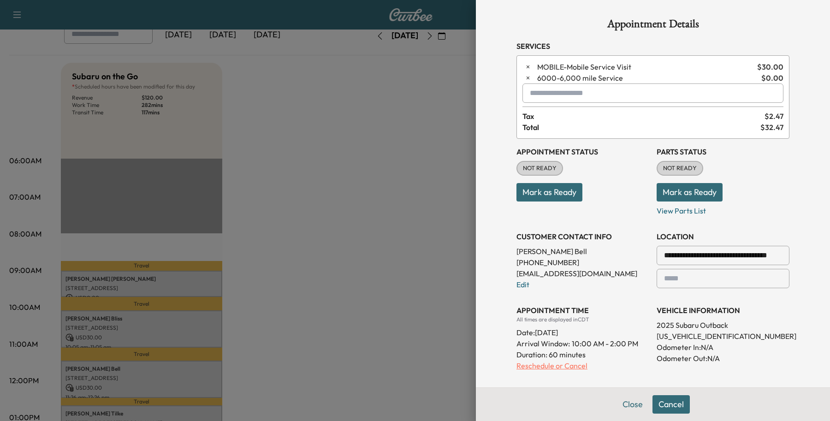
click at [551, 370] on p "Reschedule or Cancel" at bounding box center [582, 365] width 133 height 11
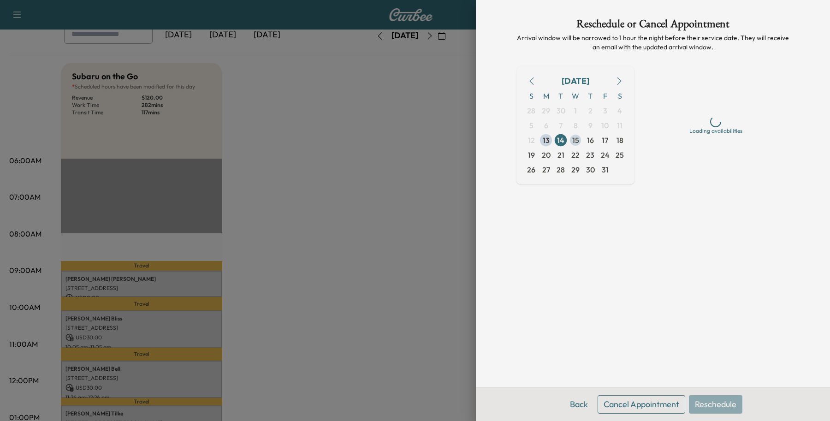
click at [574, 140] on span "15" at bounding box center [575, 140] width 7 height 11
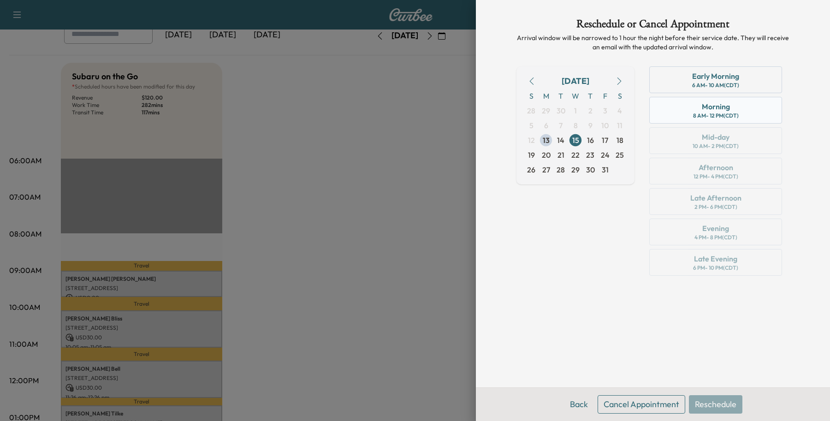
click at [666, 109] on div "Morning 8 AM - 12 PM (CDT)" at bounding box center [715, 110] width 133 height 27
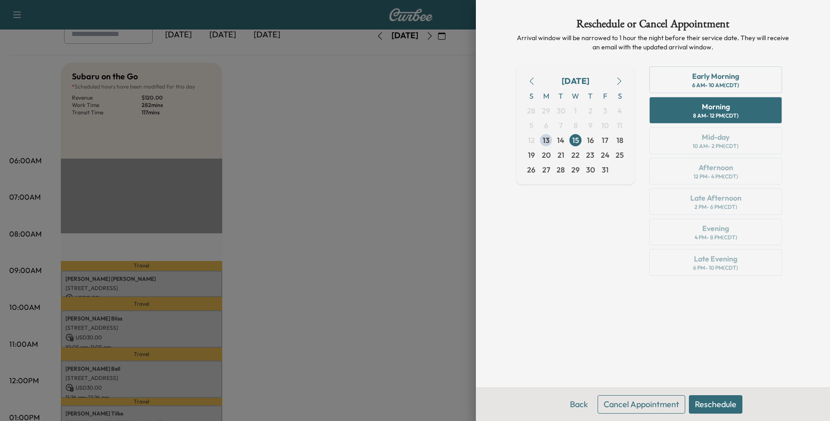
click at [694, 409] on button "Reschedule" at bounding box center [715, 404] width 53 height 18
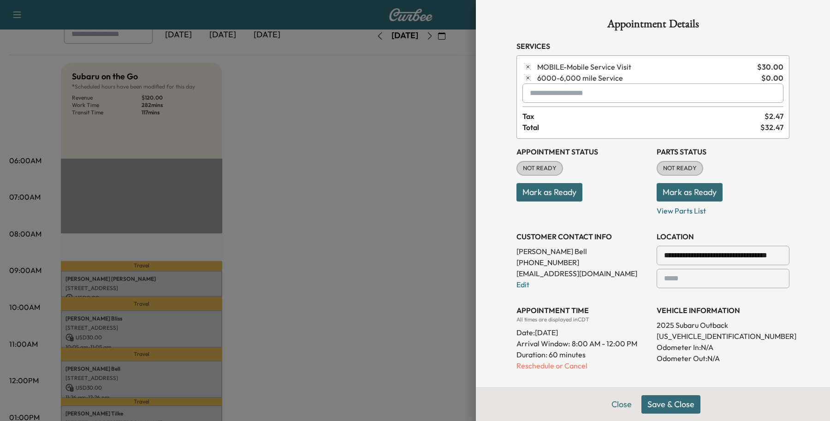
click at [684, 407] on button "Save & Close" at bounding box center [670, 404] width 59 height 18
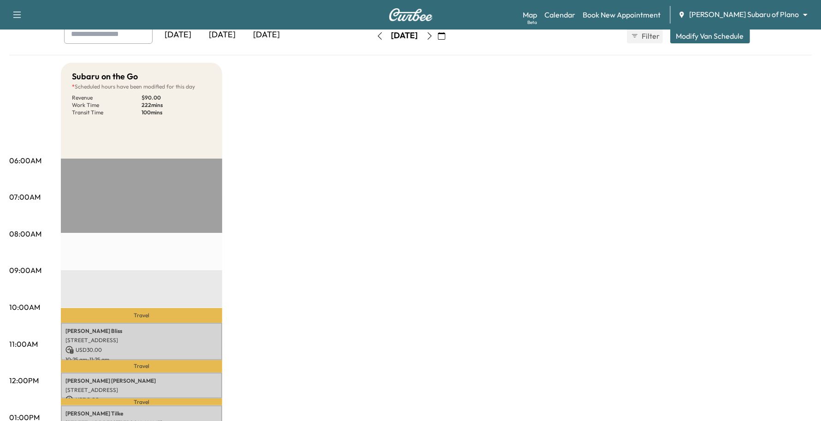
click at [437, 40] on button "button" at bounding box center [430, 36] width 16 height 15
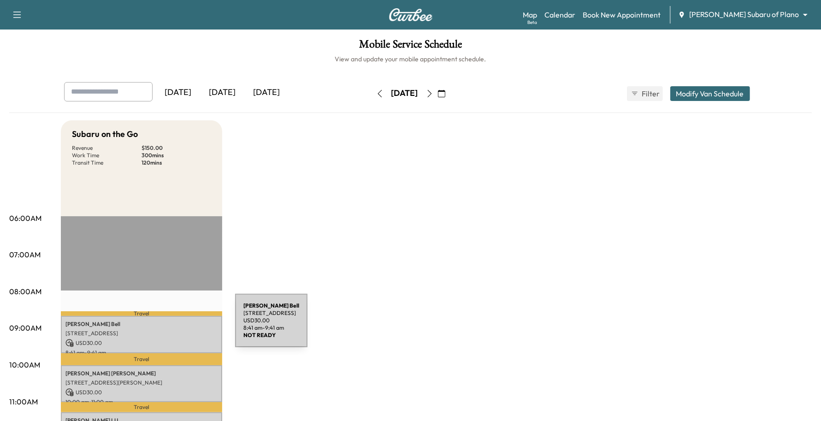
click at [166, 326] on p "[PERSON_NAME]" at bounding box center [141, 323] width 152 height 7
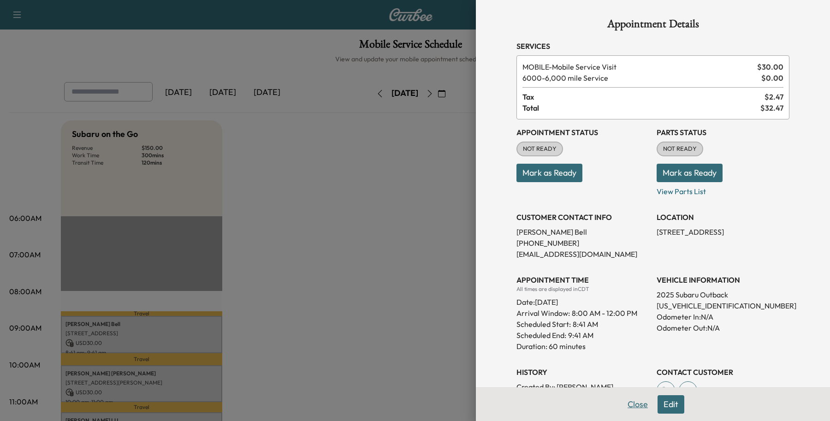
click at [634, 406] on button "Close" at bounding box center [637, 404] width 32 height 18
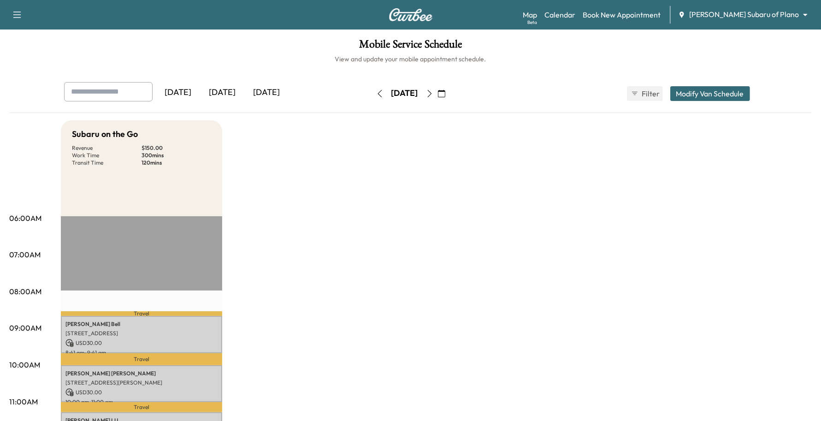
click at [372, 94] on button "button" at bounding box center [380, 93] width 16 height 15
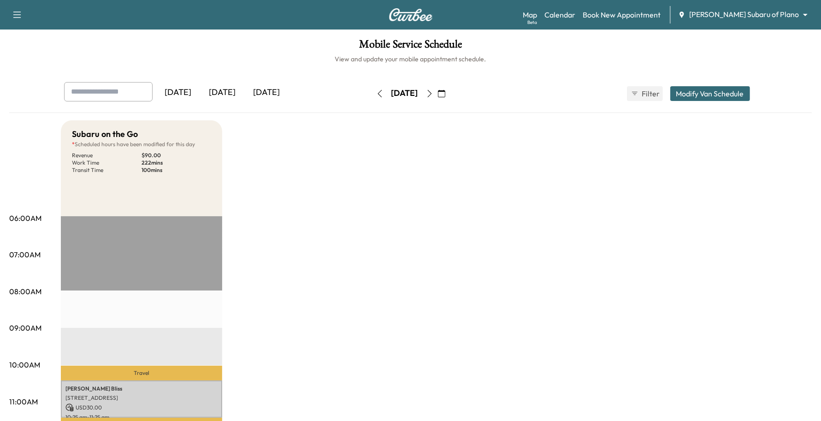
click at [433, 92] on icon "button" at bounding box center [429, 93] width 7 height 7
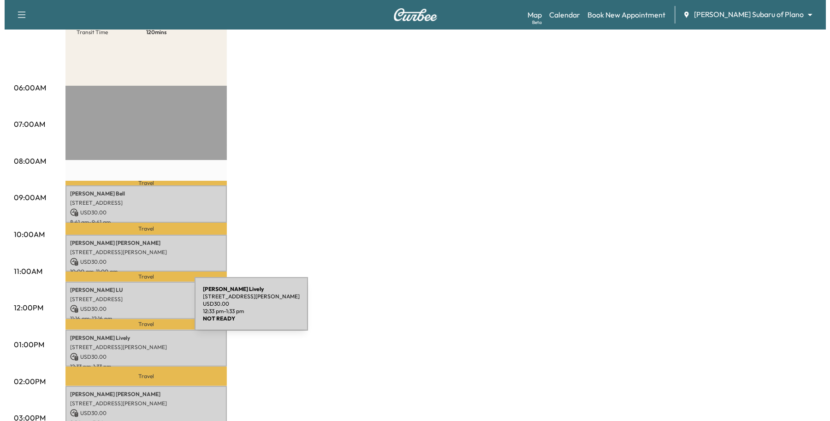
scroll to position [115, 0]
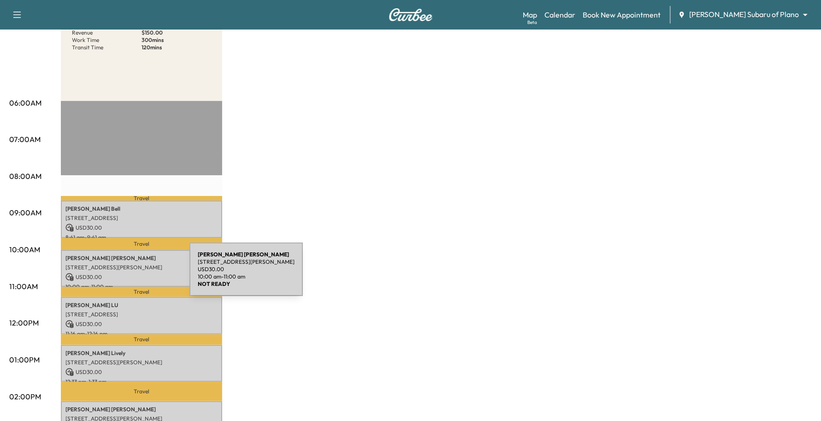
click at [120, 275] on p "USD 30.00" at bounding box center [141, 277] width 152 height 8
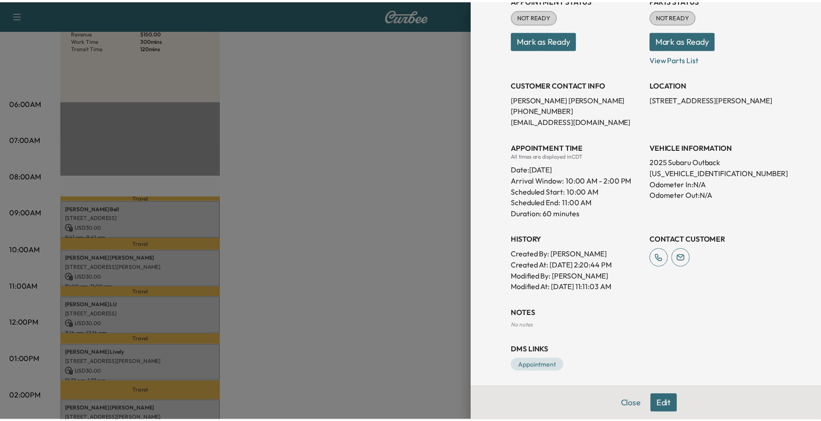
scroll to position [136, 0]
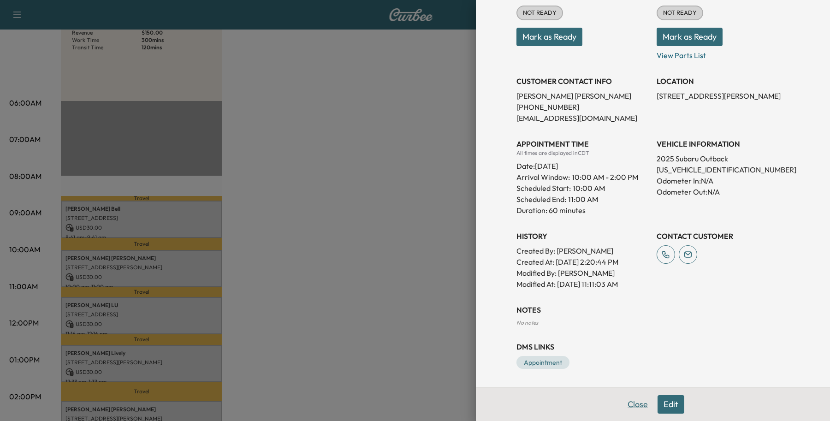
click at [625, 395] on button "Close" at bounding box center [637, 404] width 32 height 18
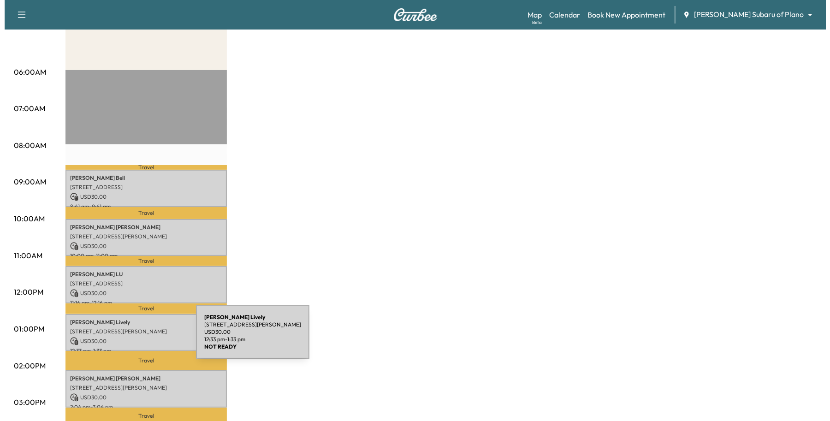
scroll to position [230, 0]
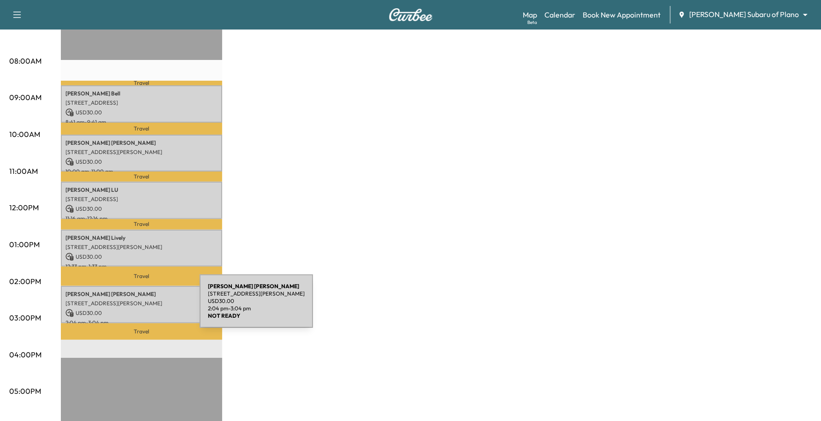
click at [131, 309] on p "USD 30.00" at bounding box center [141, 313] width 152 height 8
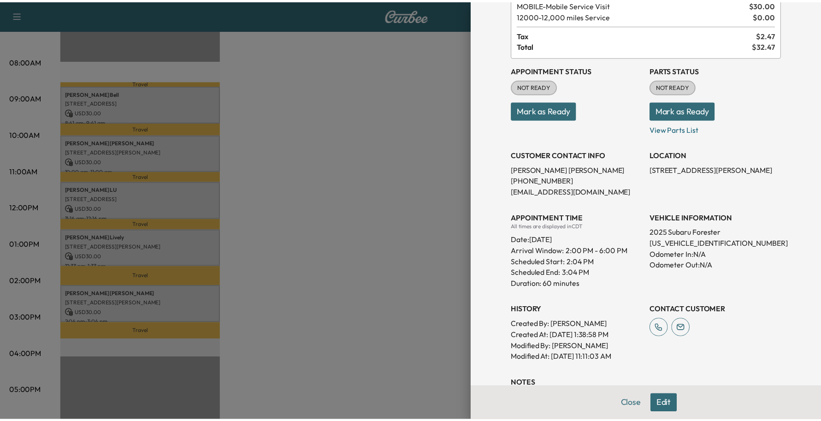
scroll to position [136, 0]
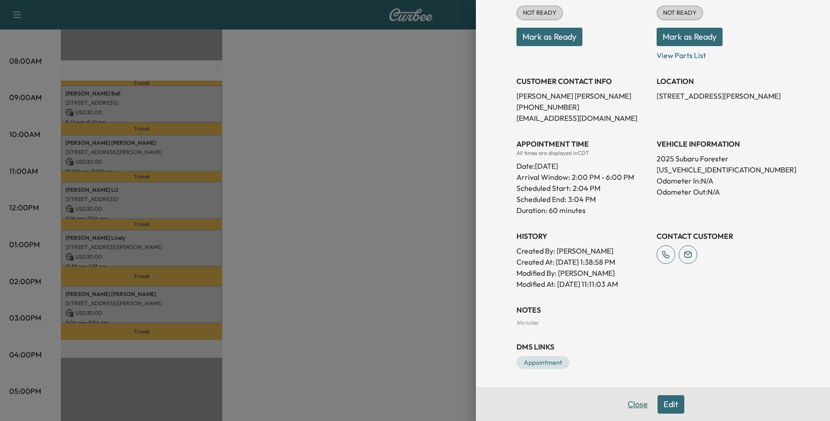
click at [625, 408] on button "Close" at bounding box center [637, 404] width 32 height 18
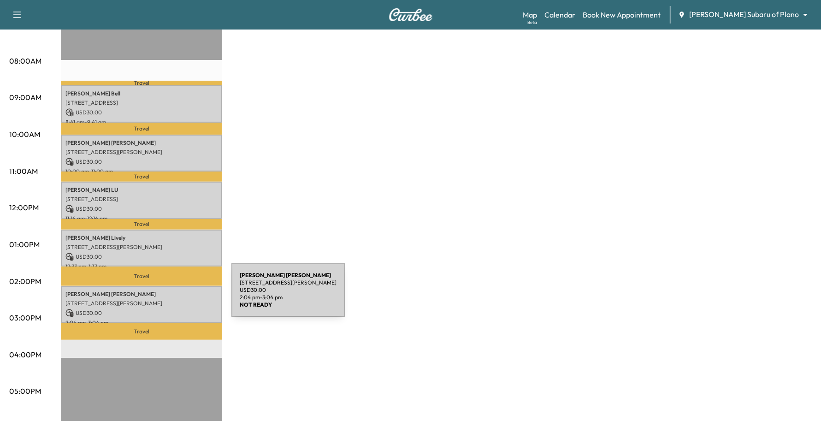
click at [162, 300] on p "[STREET_ADDRESS][PERSON_NAME]" at bounding box center [141, 303] width 152 height 7
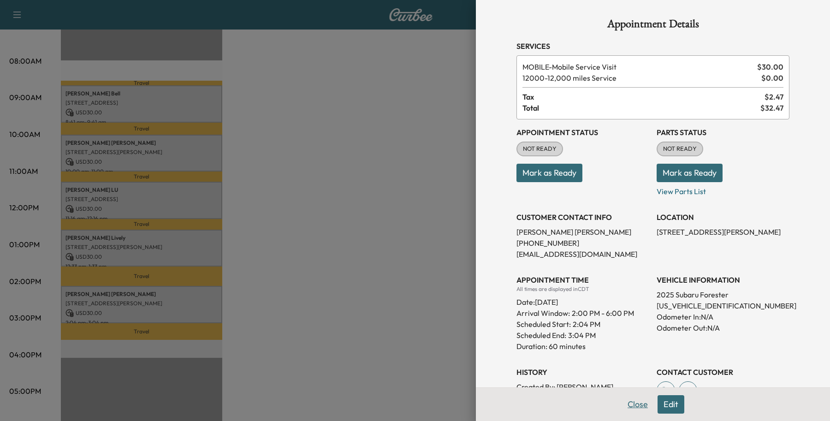
click at [635, 402] on button "Close" at bounding box center [637, 404] width 32 height 18
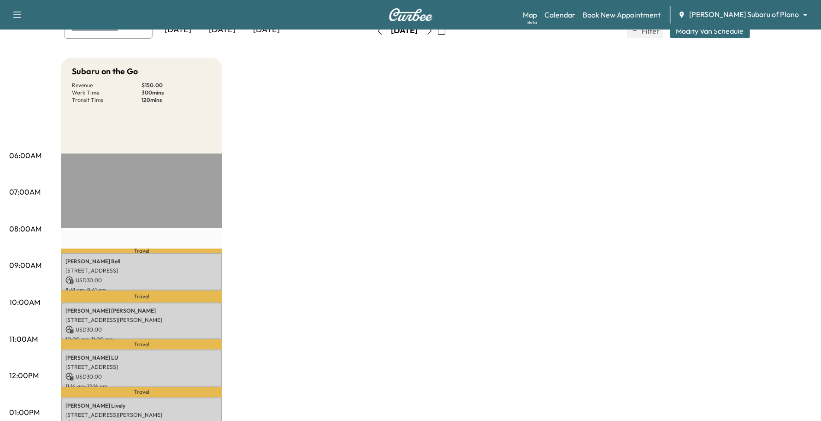
scroll to position [58, 0]
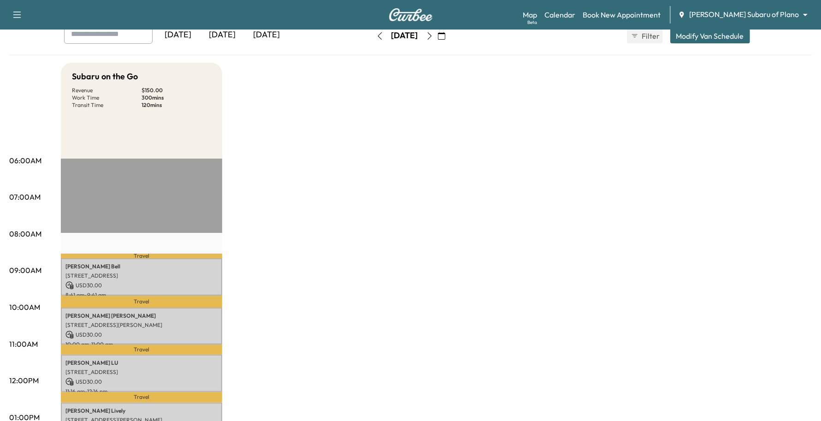
click at [376, 34] on icon "button" at bounding box center [379, 35] width 7 height 7
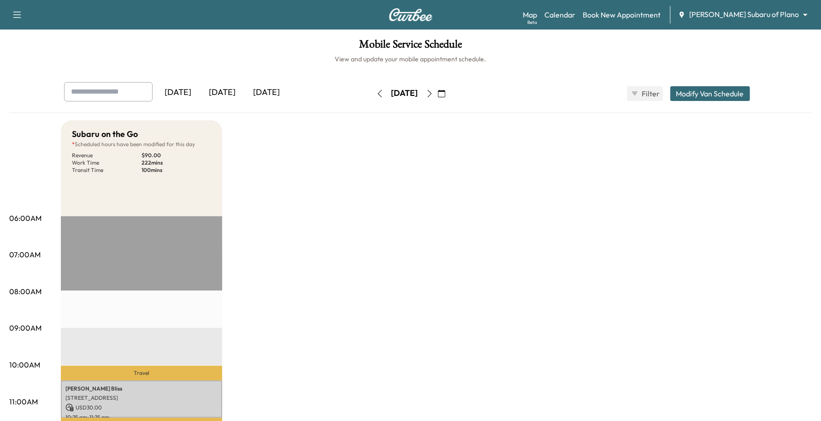
click at [433, 95] on icon "button" at bounding box center [429, 93] width 7 height 7
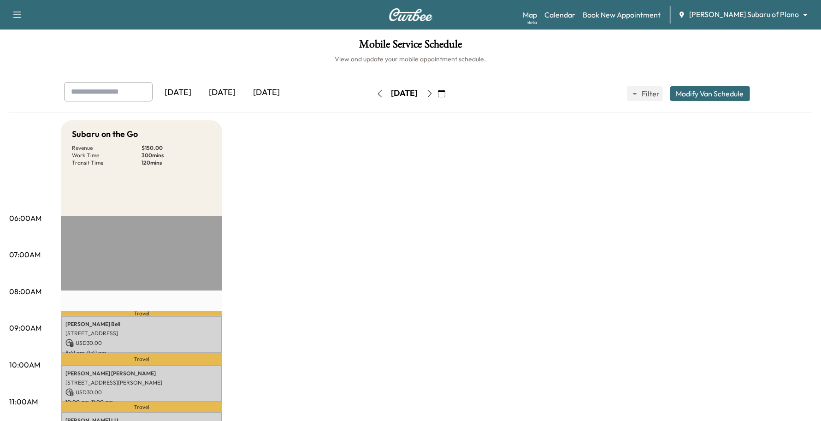
click at [372, 88] on button "button" at bounding box center [380, 93] width 16 height 15
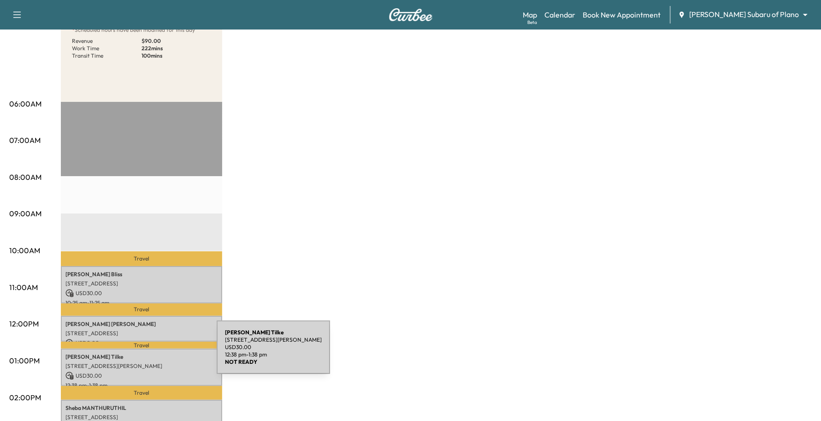
scroll to position [115, 0]
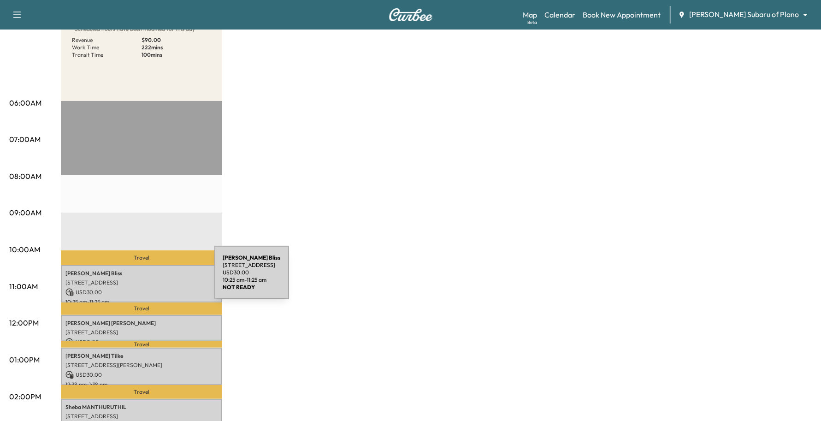
click at [145, 279] on p "[STREET_ADDRESS]" at bounding box center [141, 282] width 152 height 7
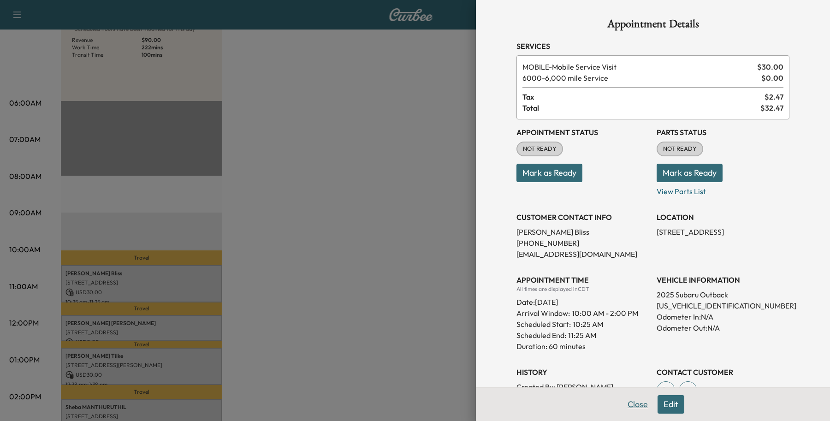
click at [630, 405] on button "Close" at bounding box center [637, 404] width 32 height 18
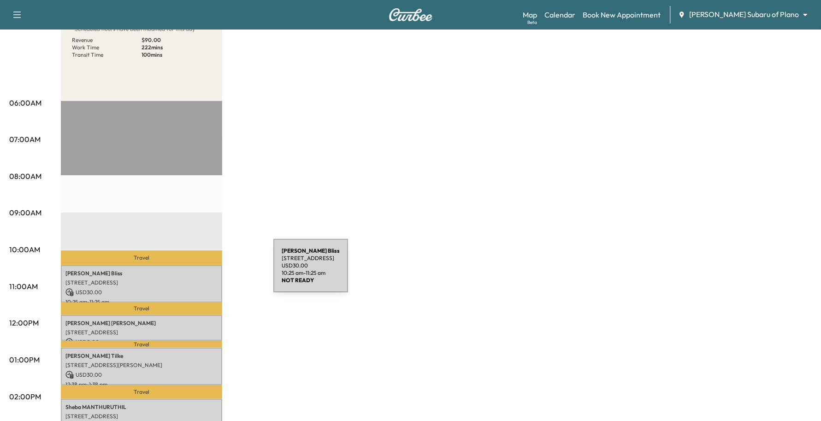
click at [204, 271] on p "[PERSON_NAME]" at bounding box center [141, 273] width 152 height 7
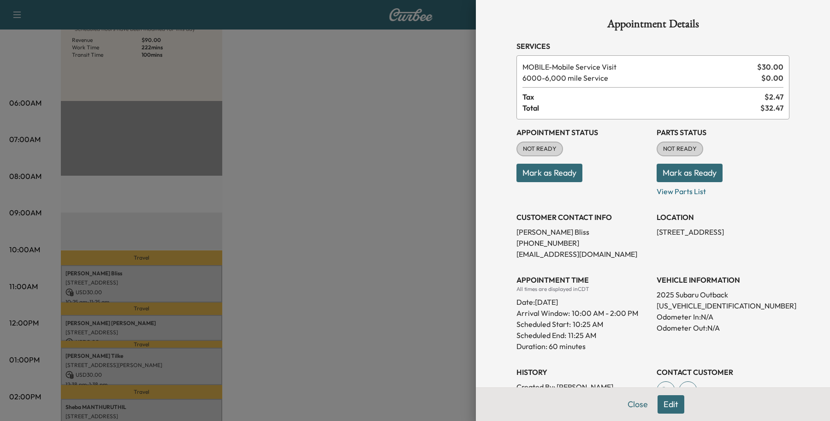
click at [673, 407] on button "Edit" at bounding box center [670, 404] width 27 height 18
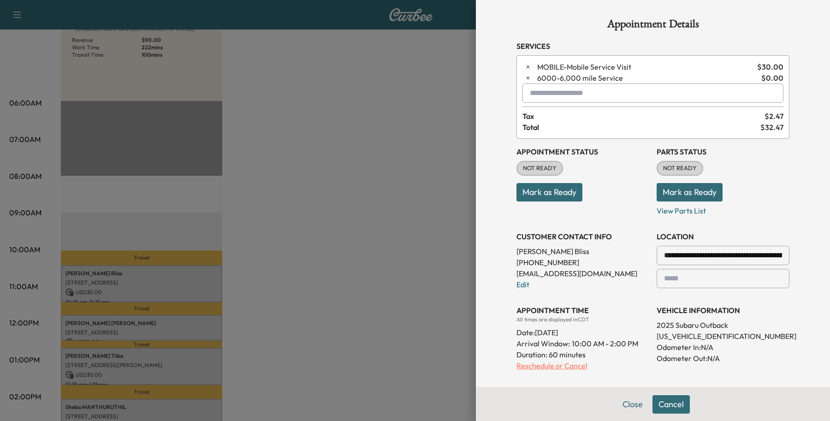
click at [559, 368] on p "Reschedule or Cancel" at bounding box center [582, 365] width 133 height 11
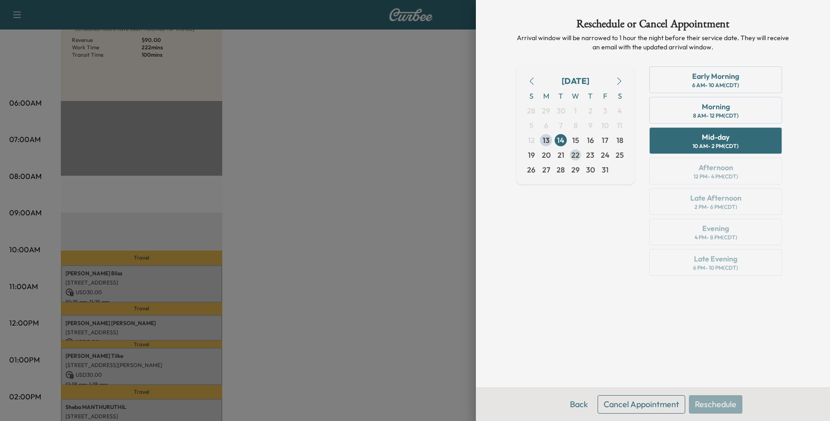
click at [577, 148] on span "22" at bounding box center [575, 154] width 15 height 15
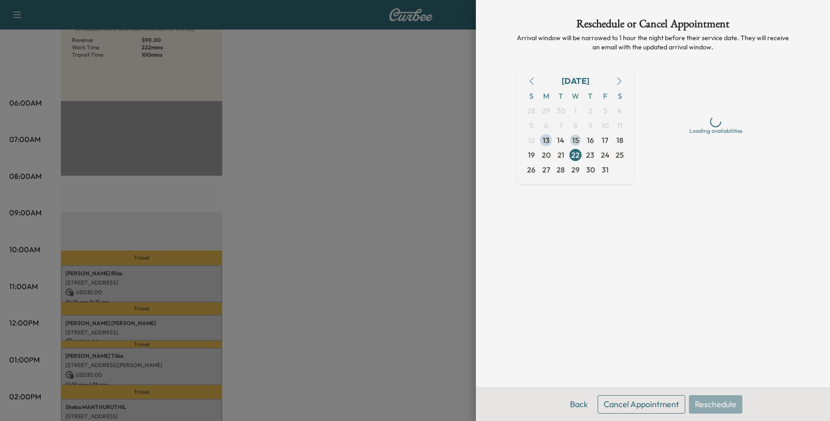
click at [576, 142] on span "15" at bounding box center [575, 140] width 7 height 11
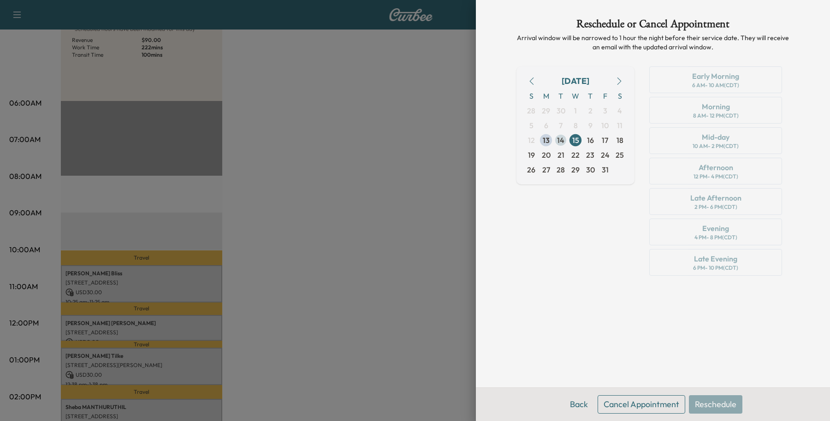
click at [561, 137] on span "14" at bounding box center [560, 140] width 7 height 11
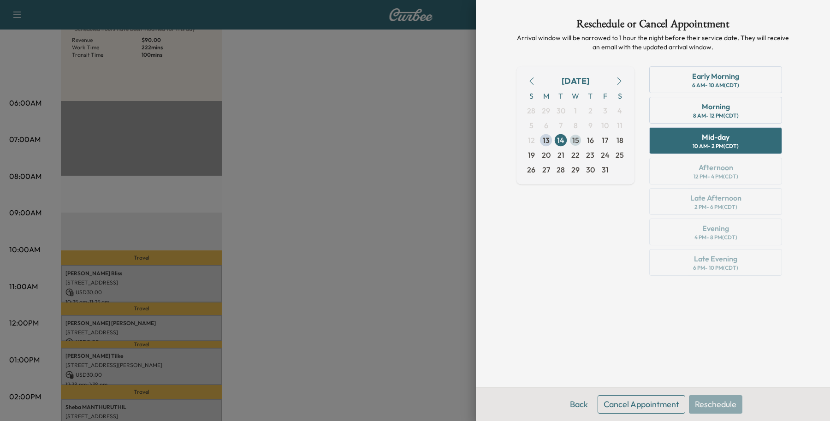
click at [580, 137] on span "15" at bounding box center [575, 140] width 15 height 15
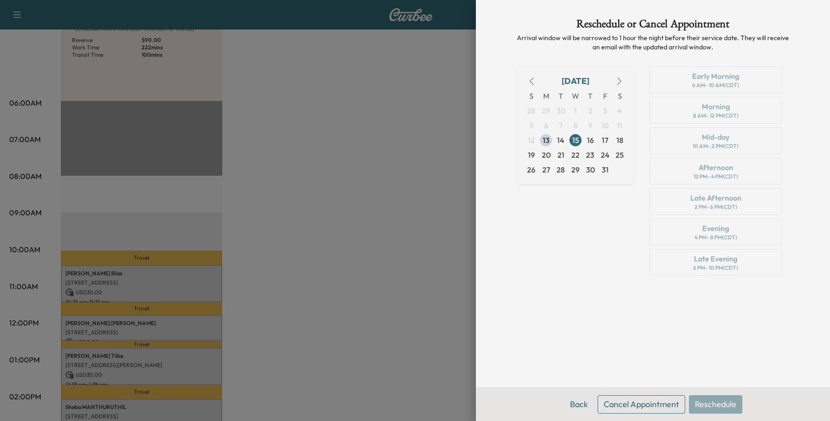
click at [567, 408] on button "Back" at bounding box center [579, 404] width 30 height 18
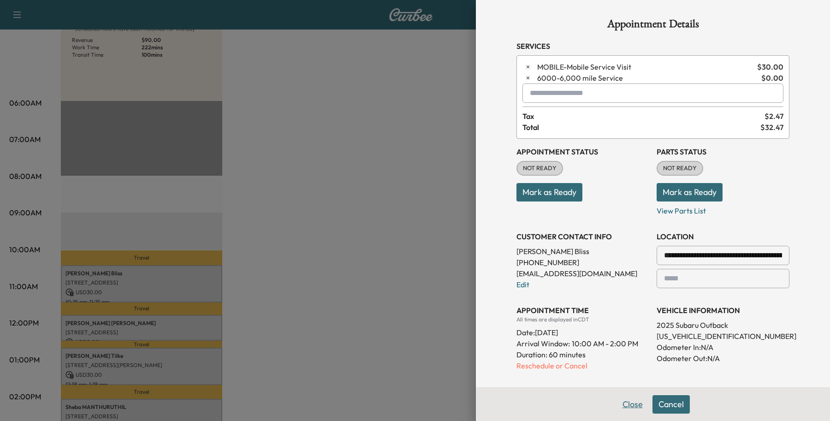
click at [616, 402] on button "Close" at bounding box center [632, 404] width 32 height 18
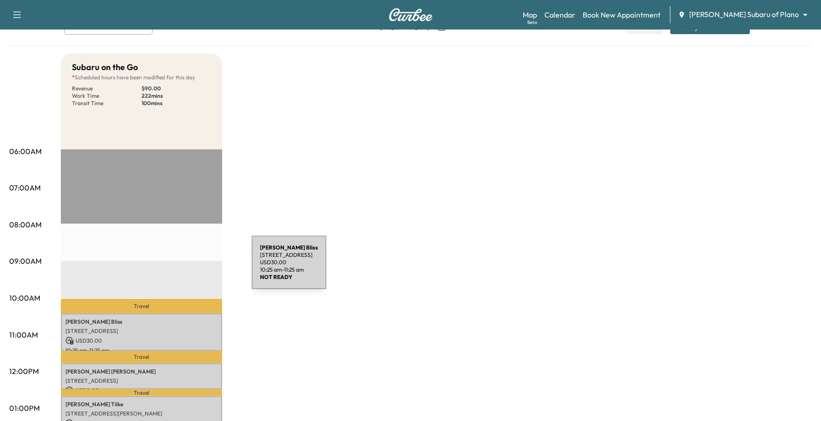
scroll to position [0, 0]
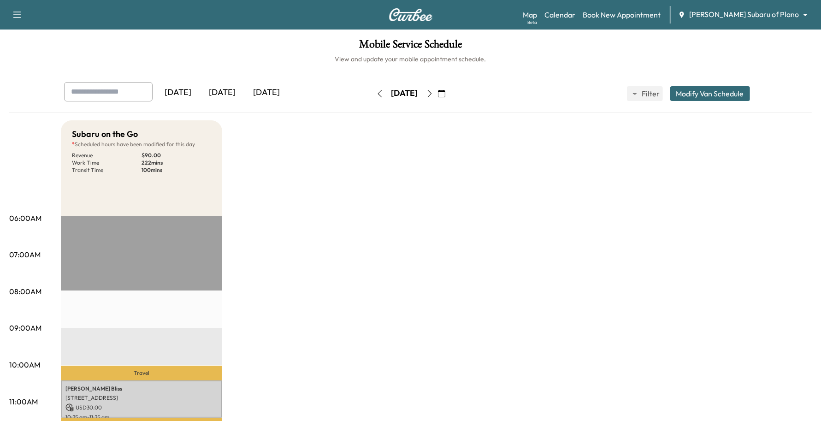
click at [433, 94] on icon "button" at bounding box center [429, 93] width 7 height 7
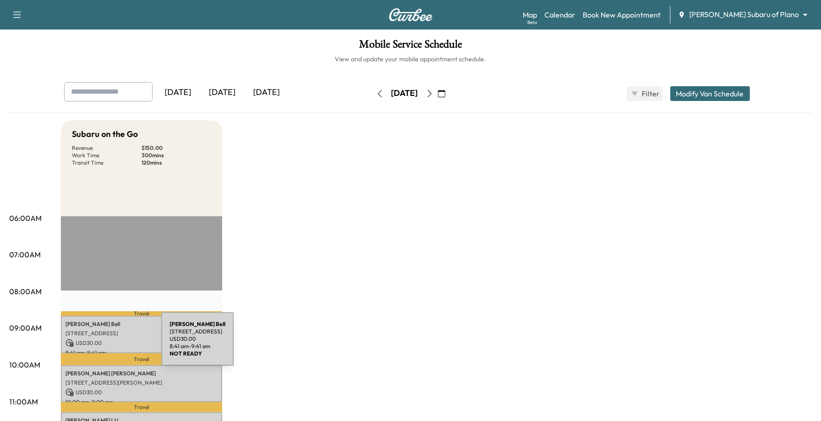
click at [93, 344] on p "USD 30.00" at bounding box center [141, 343] width 152 height 8
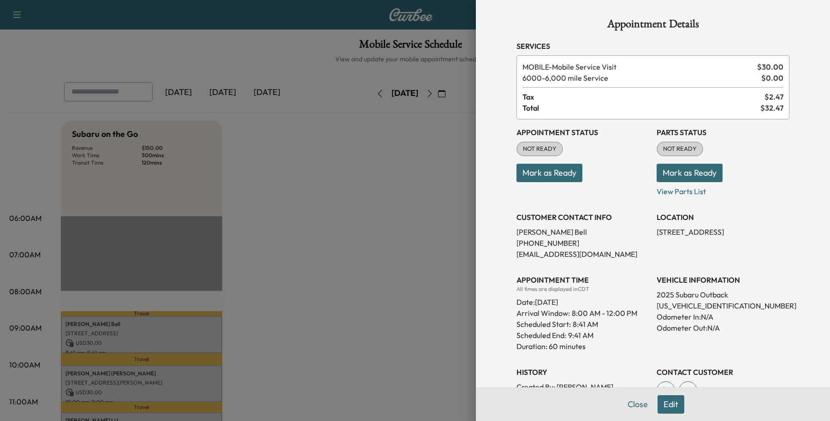
click at [657, 399] on button "Edit" at bounding box center [670, 404] width 27 height 18
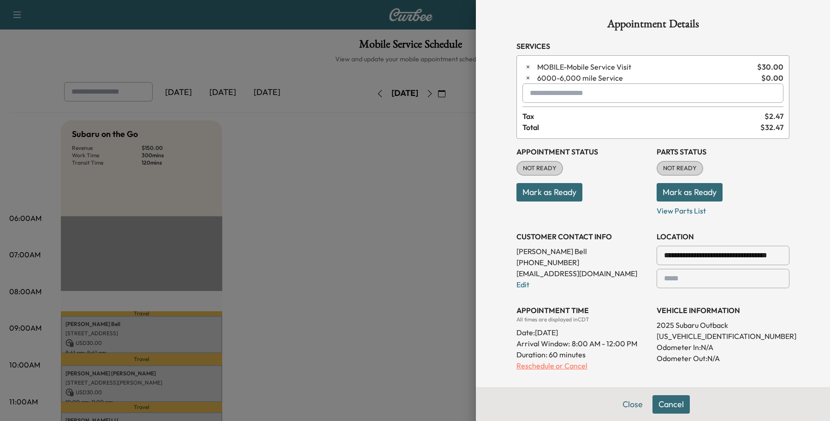
click at [536, 367] on p "Reschedule or Cancel" at bounding box center [582, 365] width 133 height 11
click at [536, 367] on div "**********" at bounding box center [652, 296] width 295 height 592
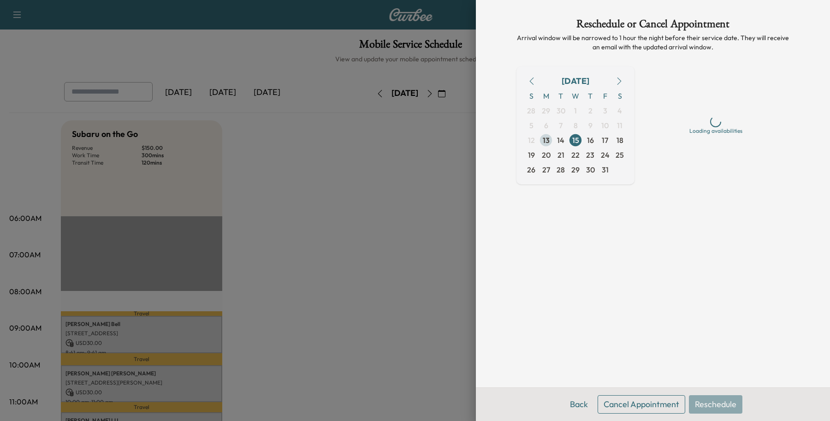
click at [549, 144] on span "13" at bounding box center [545, 140] width 7 height 11
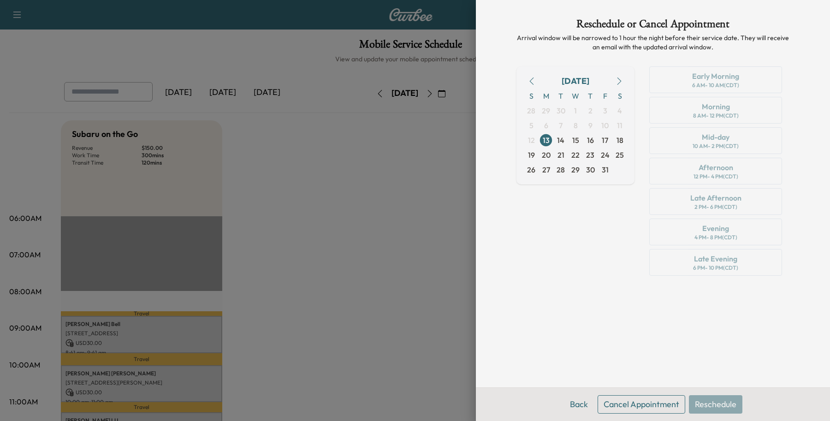
click at [687, 119] on div "Early Morning 6 AM - 10 AM (CDT) Morning 8 AM - 12 PM (CDT) Mid-day 10 AM - 2 P…" at bounding box center [715, 172] width 147 height 213
click at [559, 142] on span "14" at bounding box center [560, 140] width 7 height 11
click at [690, 151] on div "Mid-day 10 AM - 2 PM (CDT)" at bounding box center [715, 140] width 133 height 27
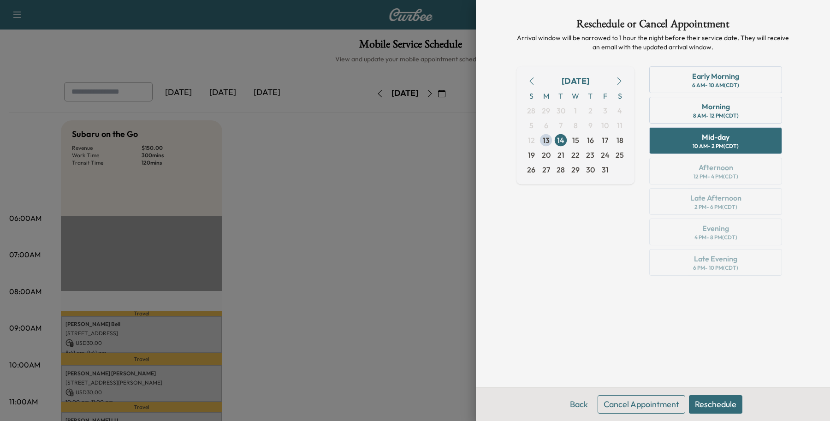
click at [706, 409] on button "Reschedule" at bounding box center [715, 404] width 53 height 18
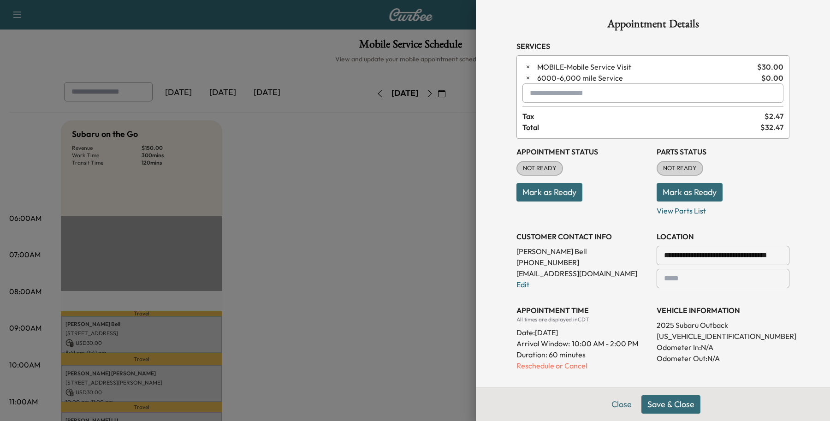
click at [657, 411] on button "Save & Close" at bounding box center [670, 404] width 59 height 18
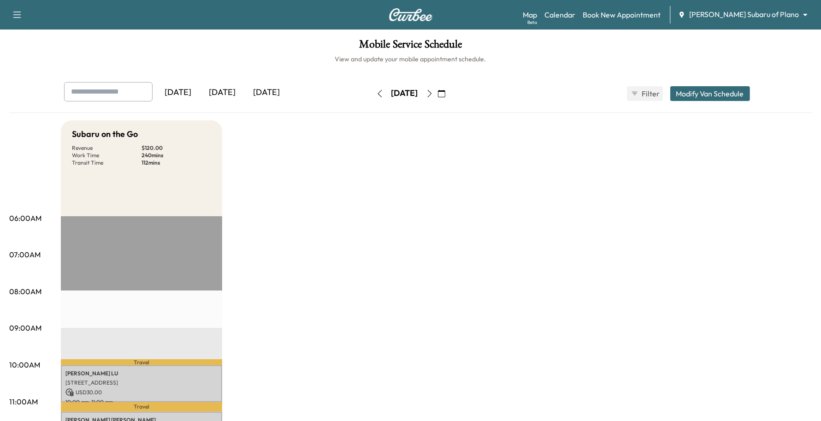
click at [437, 93] on button "button" at bounding box center [430, 93] width 16 height 15
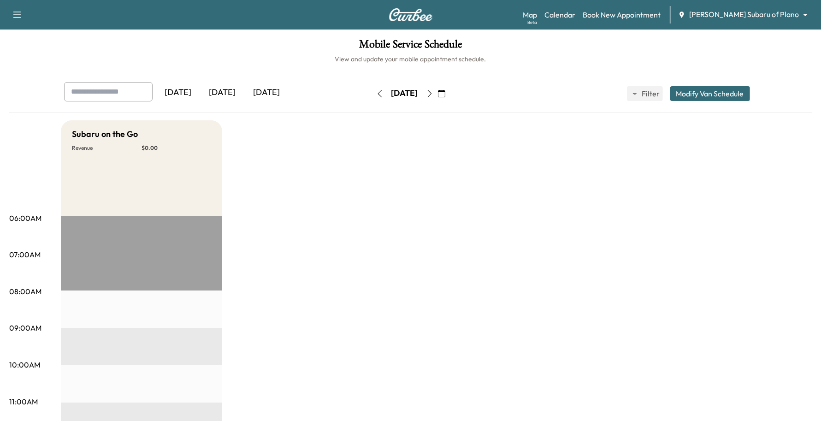
click at [376, 97] on icon "button" at bounding box center [379, 93] width 7 height 7
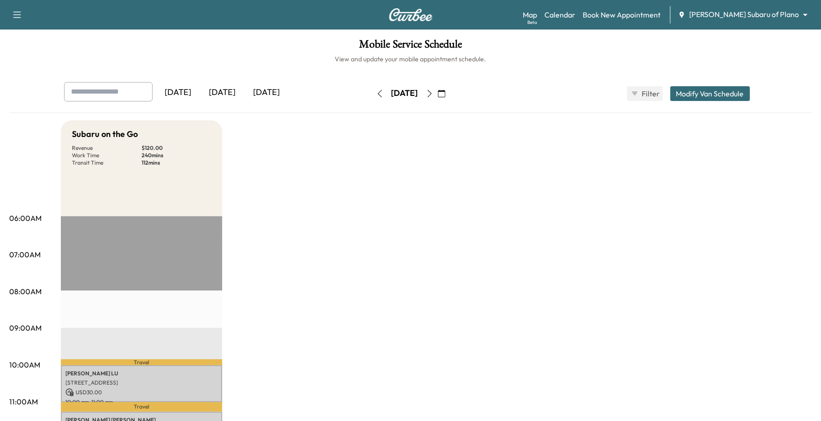
click at [372, 97] on button "button" at bounding box center [380, 93] width 16 height 15
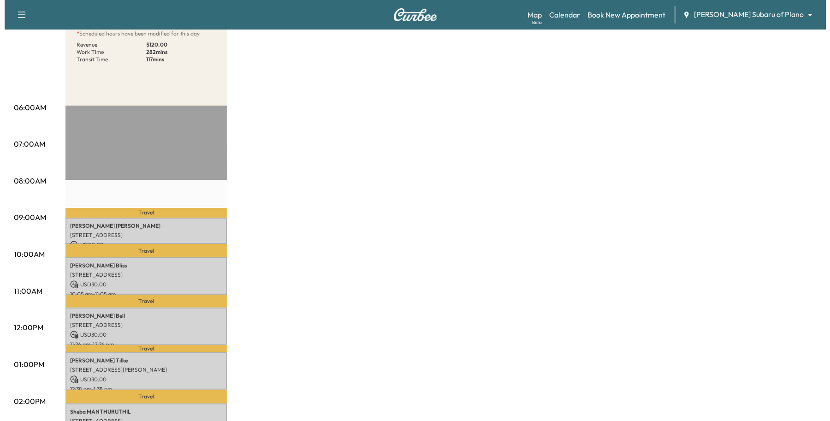
scroll to position [115, 0]
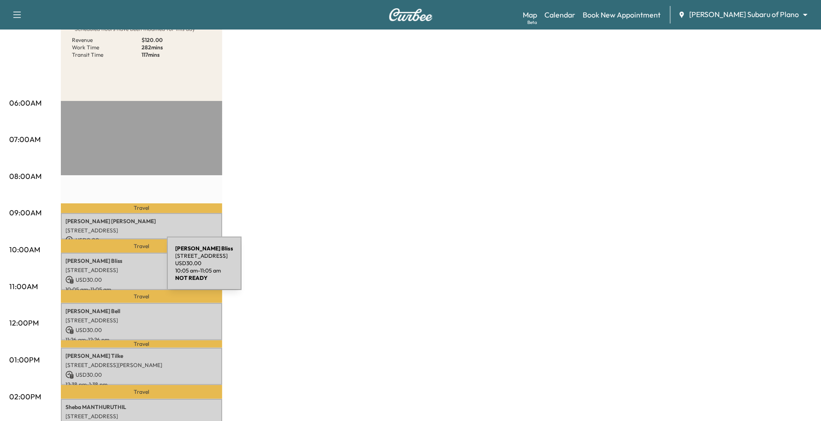
click at [98, 269] on p "[STREET_ADDRESS]" at bounding box center [141, 269] width 152 height 7
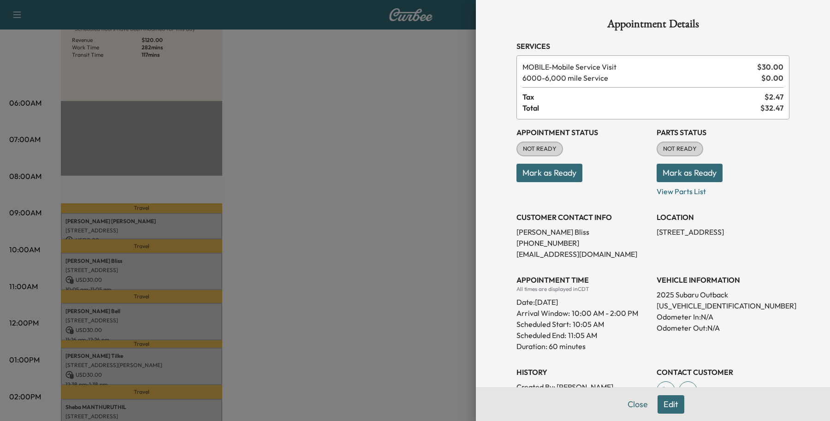
drag, startPoint x: 664, startPoint y: 399, endPoint x: 415, endPoint y: 370, distance: 250.6
click at [461, 383] on div "Appointment Details Services MOBILE - Mobile Service Visit $ 30.00 6000 - 6,000…" at bounding box center [415, 210] width 830 height 421
click at [401, 366] on div at bounding box center [415, 210] width 830 height 421
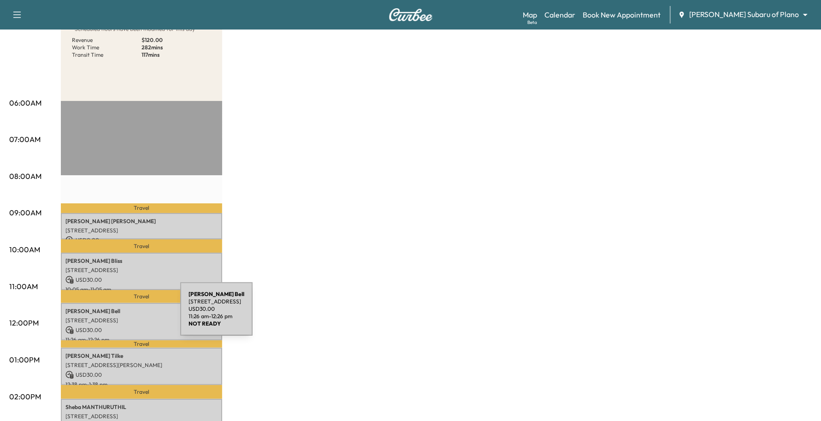
click at [111, 317] on p "[STREET_ADDRESS]" at bounding box center [141, 320] width 152 height 7
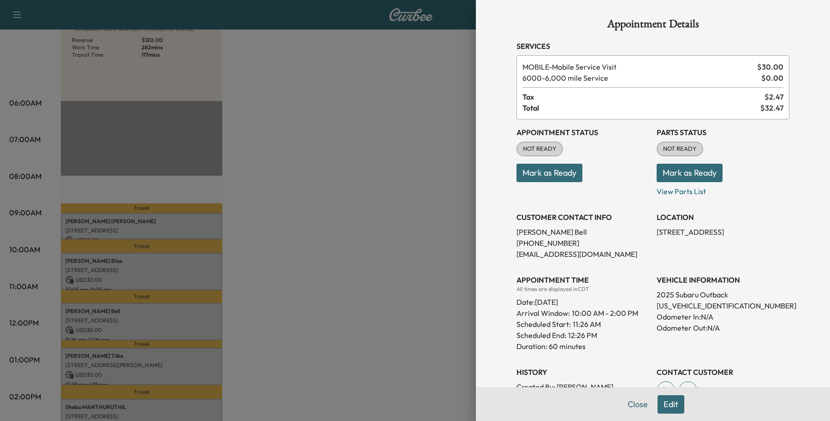
click at [368, 284] on div at bounding box center [415, 210] width 830 height 421
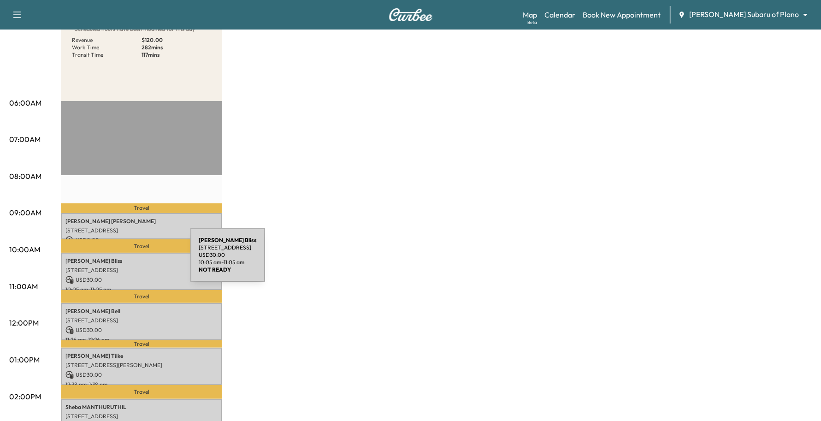
click at [121, 260] on p "[PERSON_NAME]" at bounding box center [141, 260] width 152 height 7
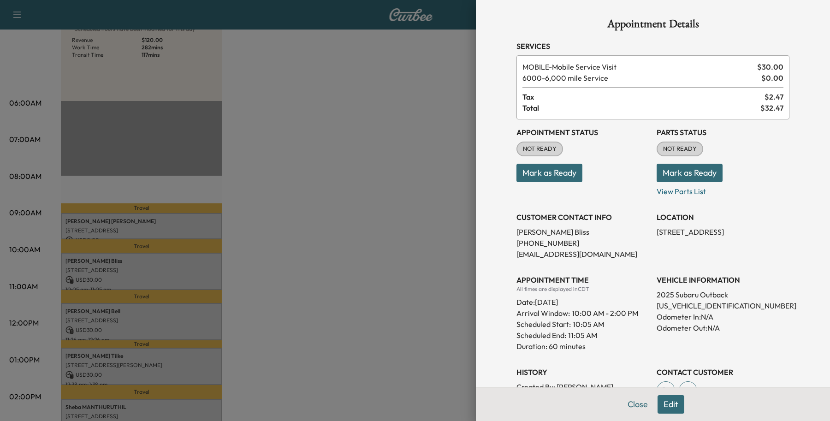
click at [671, 402] on button "Edit" at bounding box center [670, 404] width 27 height 18
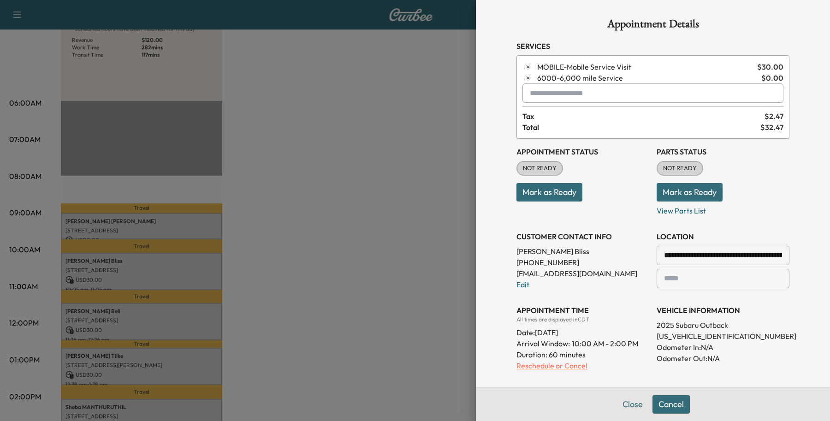
click at [516, 365] on p "Reschedule or Cancel" at bounding box center [582, 365] width 133 height 11
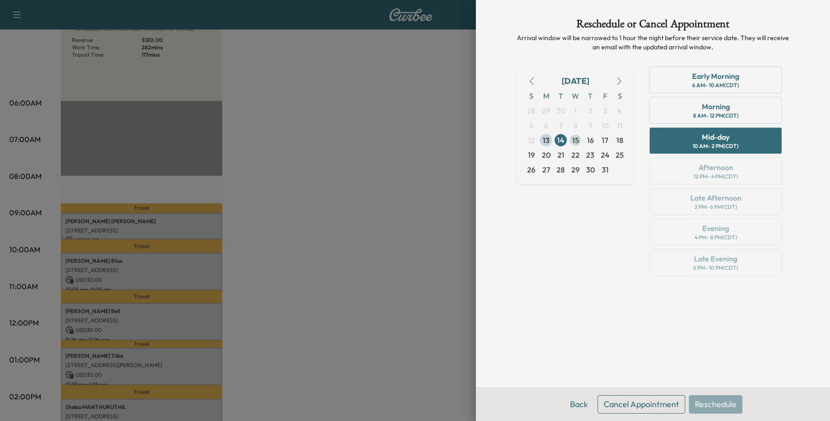
click at [572, 140] on span "15" at bounding box center [575, 140] width 7 height 11
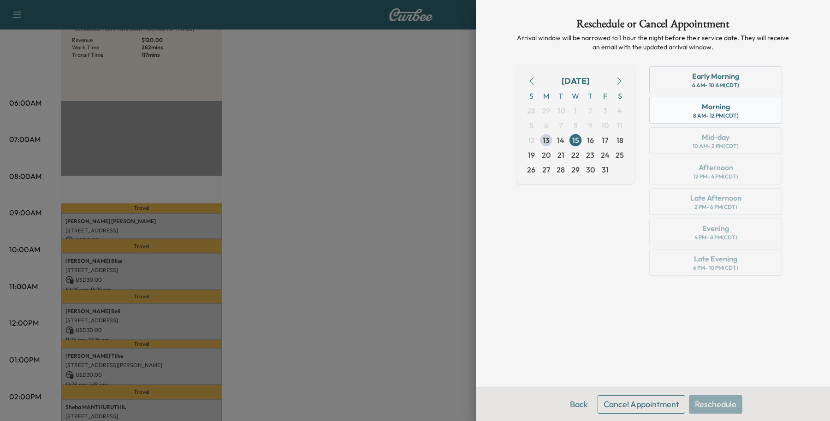
click at [741, 114] on div "Morning 8 AM - 12 PM (CDT)" at bounding box center [715, 110] width 133 height 27
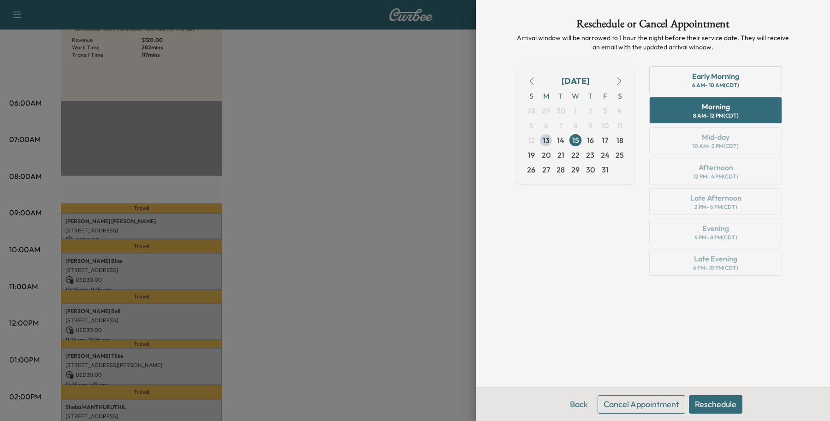
drag, startPoint x: 732, startPoint y: 407, endPoint x: 609, endPoint y: 402, distance: 122.7
click at [609, 402] on div "Back Cancel Appointment Reschedule" at bounding box center [653, 404] width 354 height 34
click at [582, 402] on button "Back" at bounding box center [579, 404] width 30 height 18
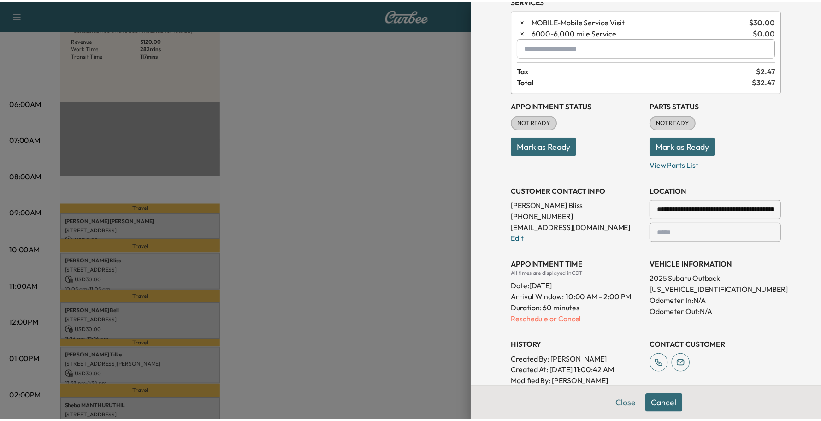
scroll to position [206, 0]
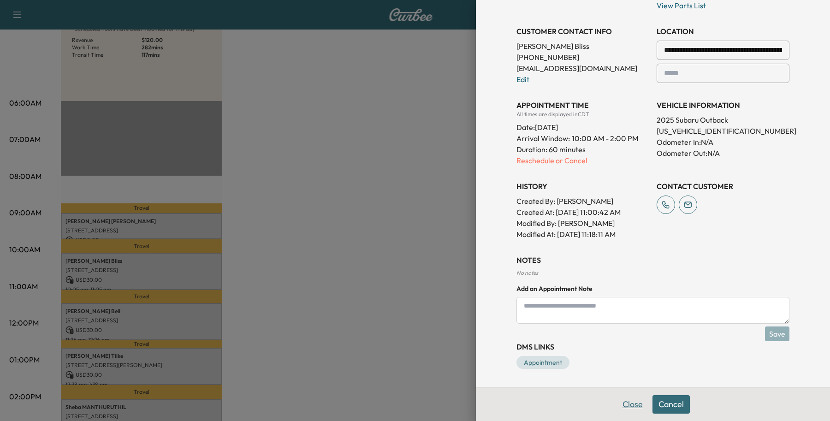
click at [625, 399] on button "Close" at bounding box center [632, 404] width 32 height 18
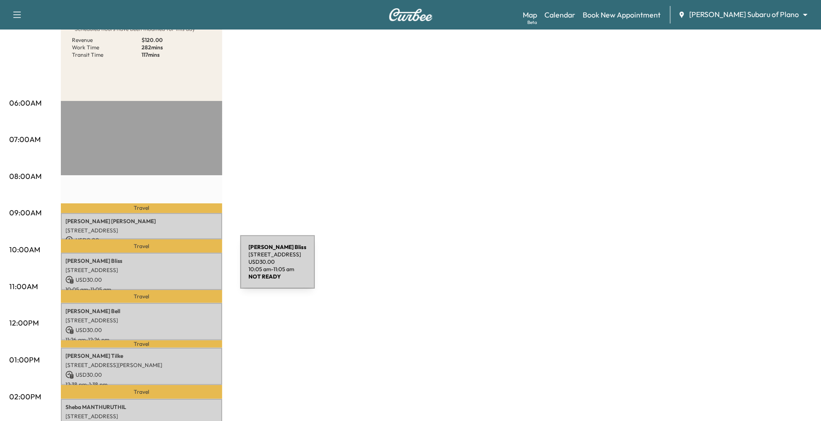
click at [171, 267] on p "[STREET_ADDRESS]" at bounding box center [141, 269] width 152 height 7
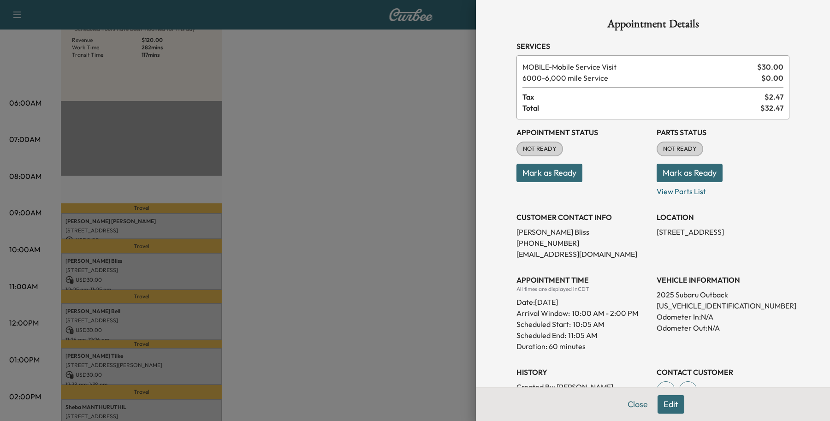
click at [663, 407] on button "Edit" at bounding box center [670, 404] width 27 height 18
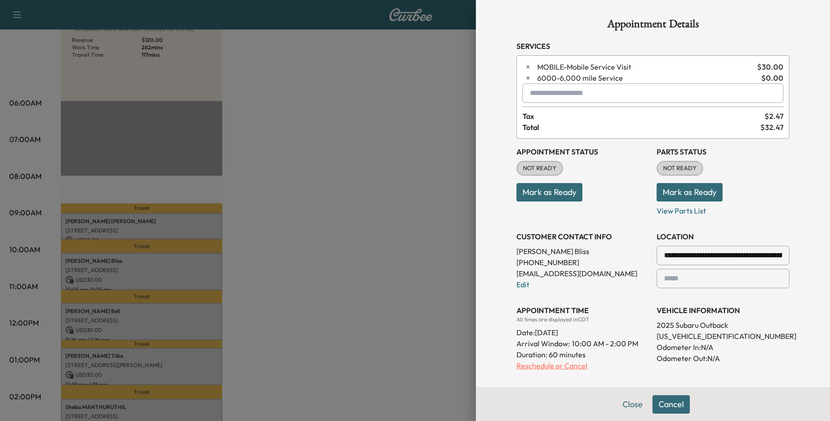
click at [521, 366] on p "Reschedule or Cancel" at bounding box center [582, 365] width 133 height 11
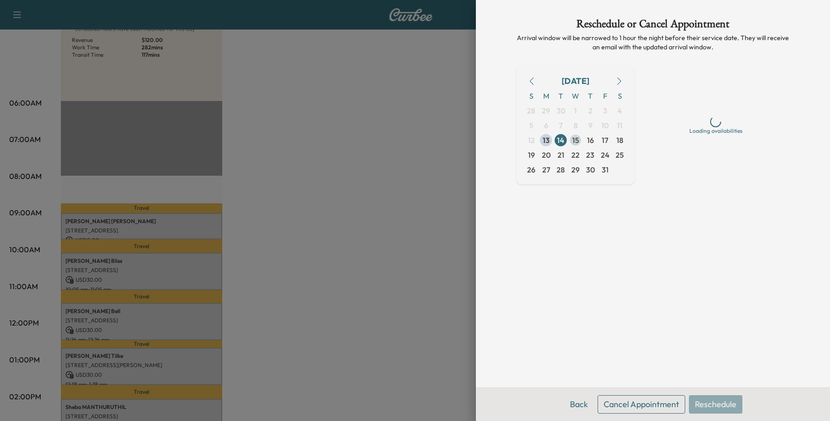
click at [579, 141] on span "15" at bounding box center [575, 140] width 15 height 15
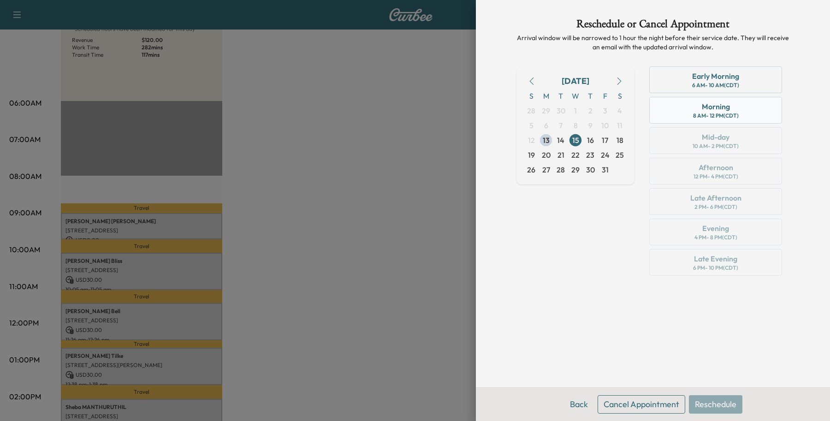
click at [657, 110] on div "Morning 8 AM - 12 PM (CDT)" at bounding box center [715, 110] width 133 height 27
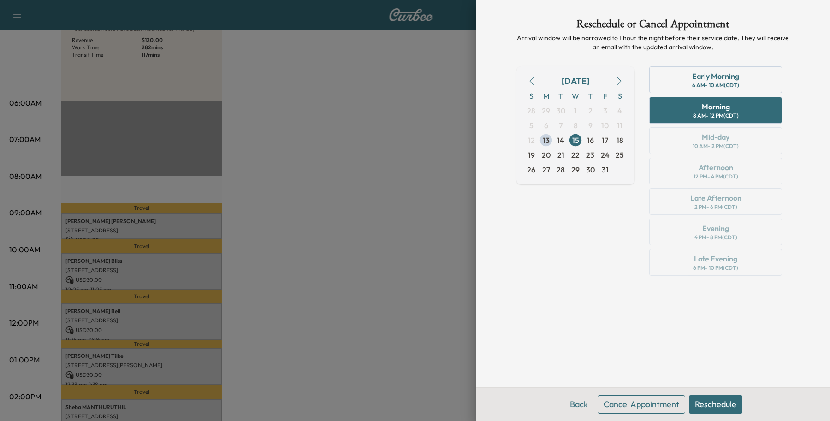
drag, startPoint x: 727, startPoint y: 408, endPoint x: 522, endPoint y: 323, distance: 222.7
click at [522, 323] on div "Reschedule or Cancel Appointment Arrival window will be narrowed to 1 hour the …" at bounding box center [653, 210] width 354 height 421
click at [671, 141] on div "Early Morning 6 AM - 10 AM (CDT) Morning 8 AM - 12 PM (CDT) Mid-day 10 AM - 2 P…" at bounding box center [715, 172] width 147 height 213
click at [574, 402] on button "Back" at bounding box center [579, 404] width 30 height 18
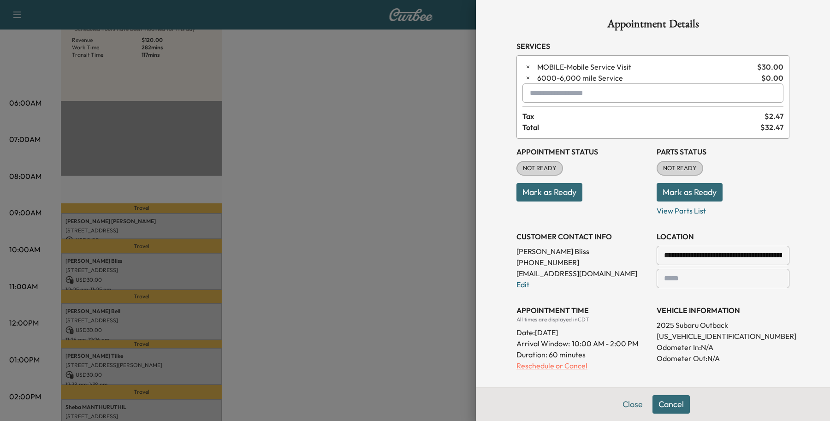
click at [548, 362] on p "Reschedule or Cancel" at bounding box center [582, 365] width 133 height 11
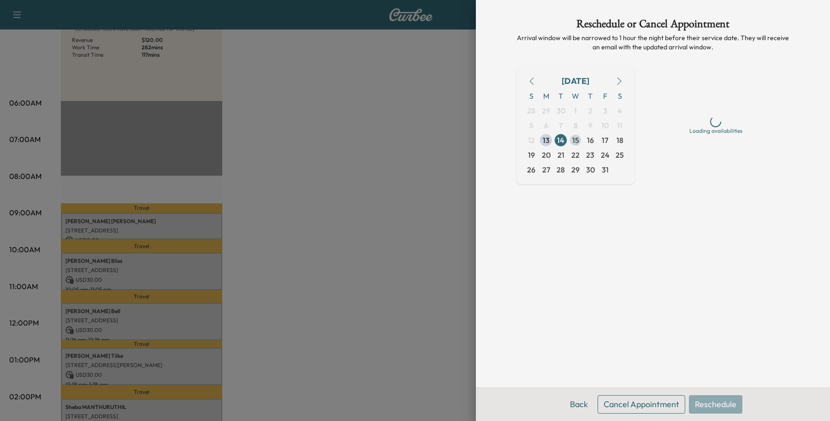
click at [572, 142] on span "15" at bounding box center [575, 140] width 7 height 11
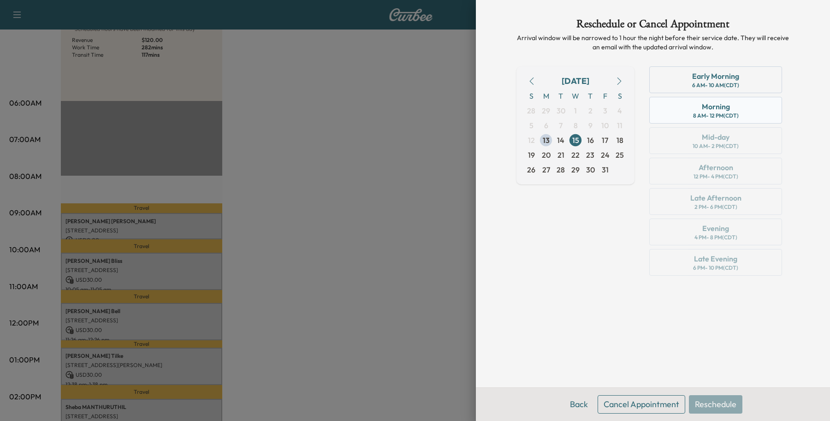
click at [685, 107] on div "Morning 8 AM - 12 PM (CDT)" at bounding box center [715, 110] width 133 height 27
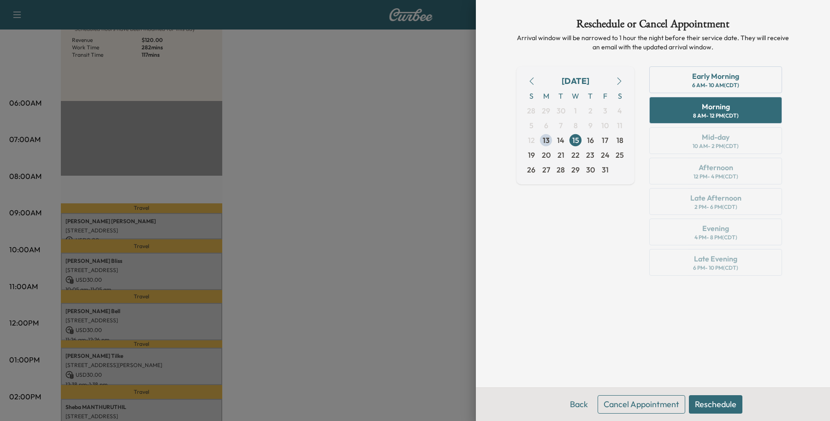
click at [715, 392] on div "Back Cancel Appointment Reschedule" at bounding box center [653, 404] width 354 height 34
click at [713, 395] on button "Reschedule" at bounding box center [715, 404] width 53 height 18
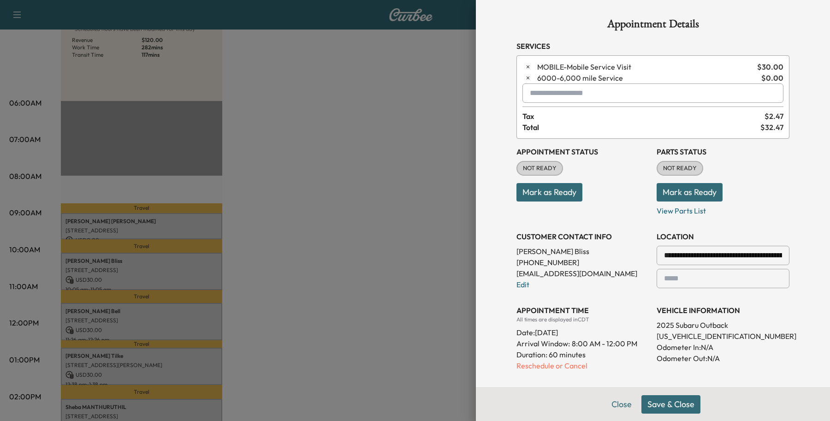
click at [653, 404] on button "Save & Close" at bounding box center [670, 404] width 59 height 18
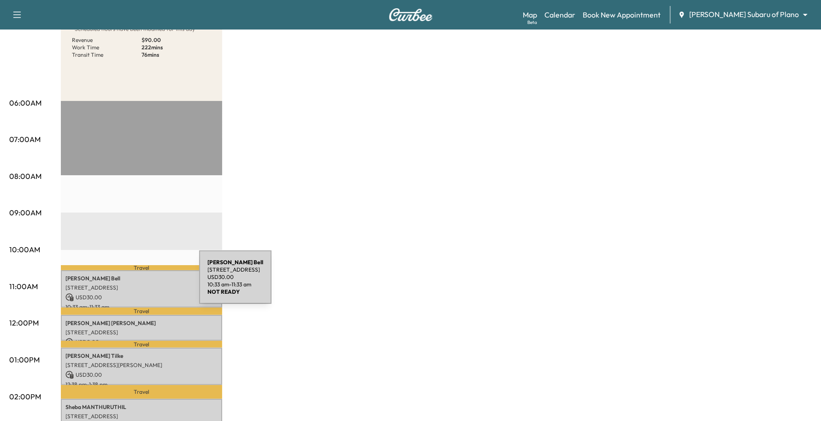
click at [130, 284] on p "[STREET_ADDRESS]" at bounding box center [141, 287] width 152 height 7
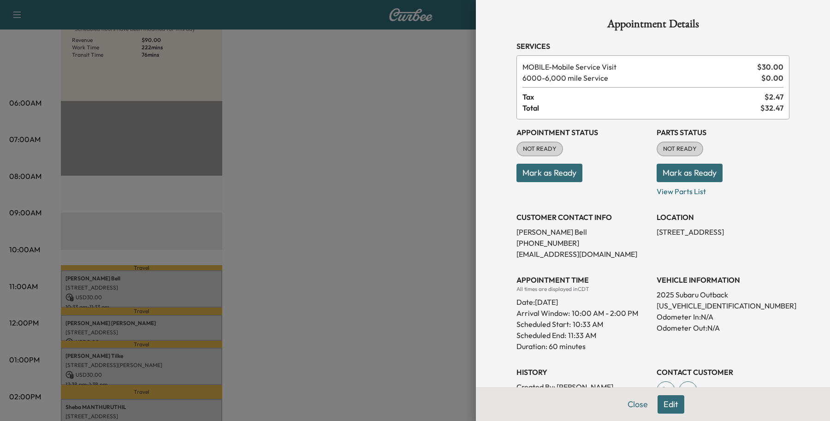
click at [669, 405] on button "Edit" at bounding box center [670, 404] width 27 height 18
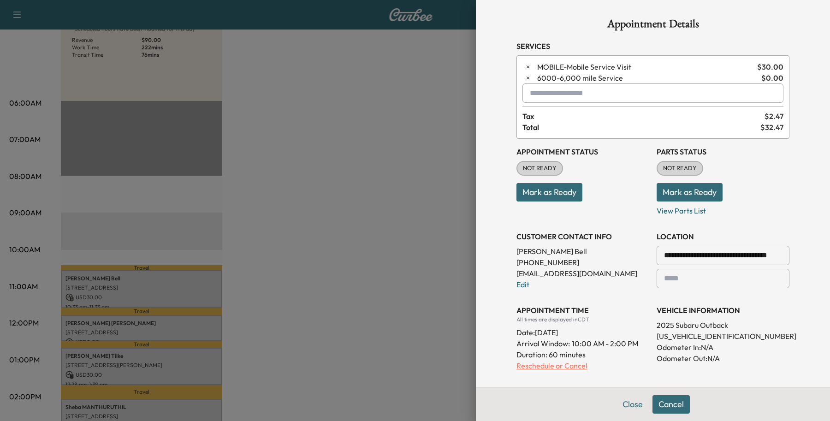
click at [516, 367] on p "Reschedule or Cancel" at bounding box center [582, 365] width 133 height 11
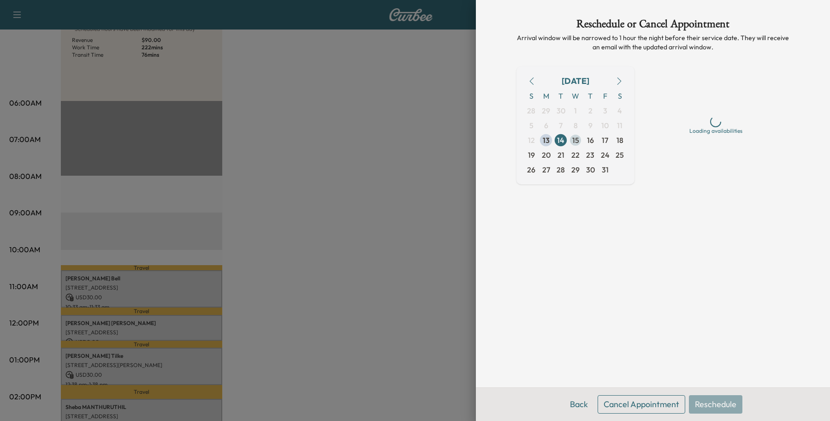
click at [581, 141] on span "15" at bounding box center [575, 140] width 15 height 15
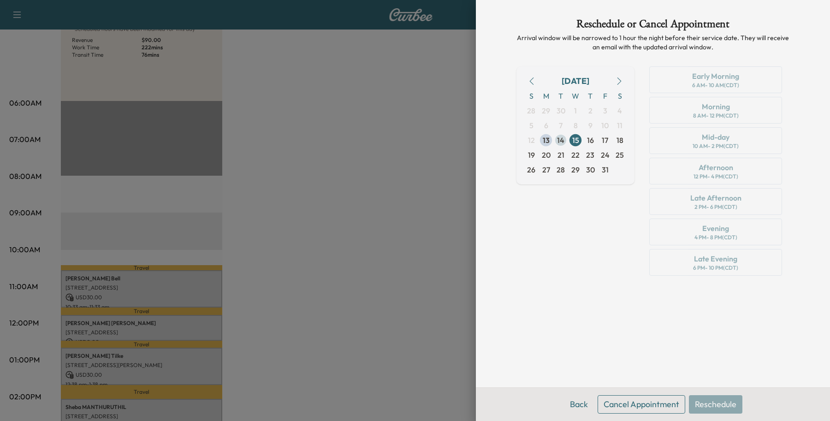
click at [561, 142] on span "14" at bounding box center [560, 140] width 7 height 11
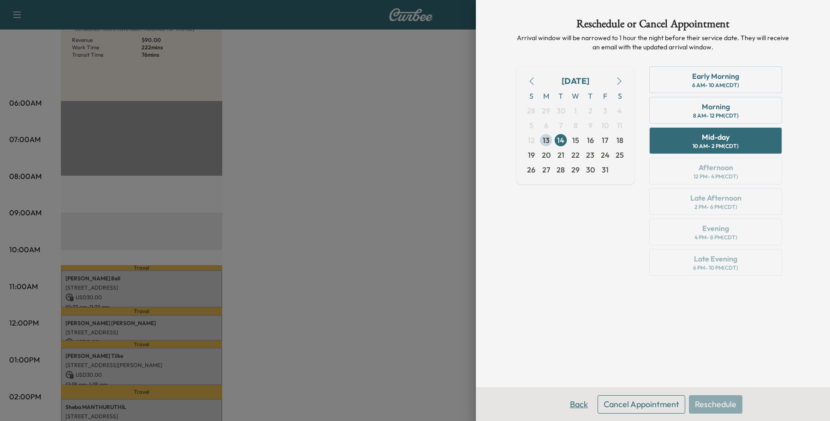
click at [568, 402] on button "Back" at bounding box center [579, 404] width 30 height 18
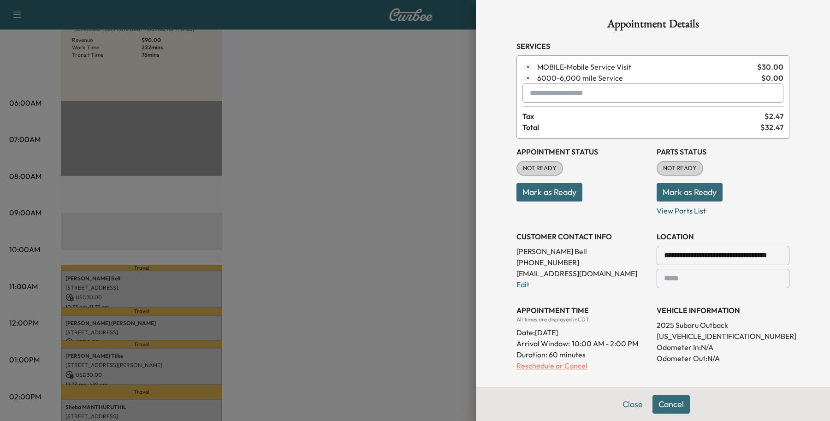
click at [516, 369] on p "Reschedule or Cancel" at bounding box center [582, 365] width 133 height 11
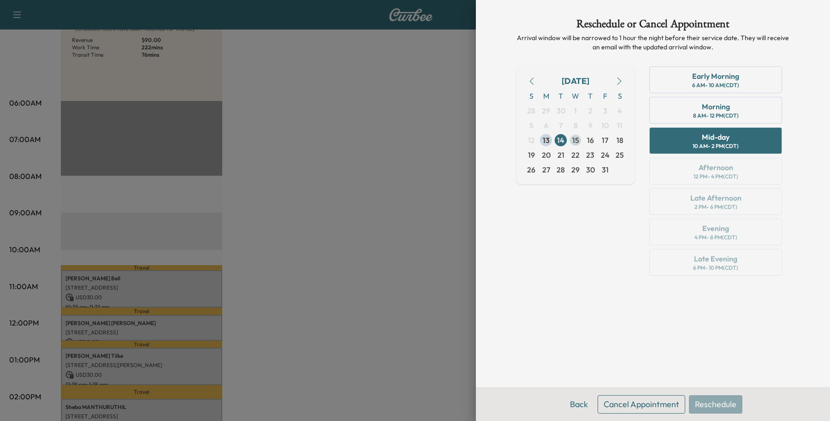
click at [576, 140] on span "15" at bounding box center [575, 140] width 7 height 11
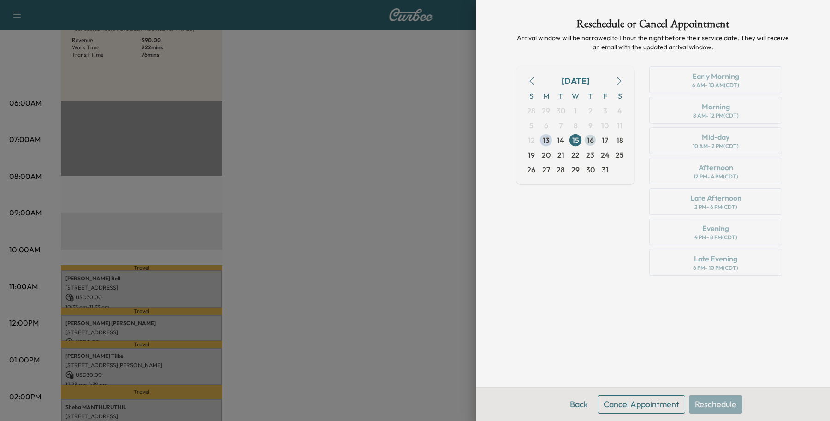
click at [586, 135] on span "16" at bounding box center [590, 140] width 15 height 15
click at [578, 142] on span "15" at bounding box center [575, 140] width 7 height 11
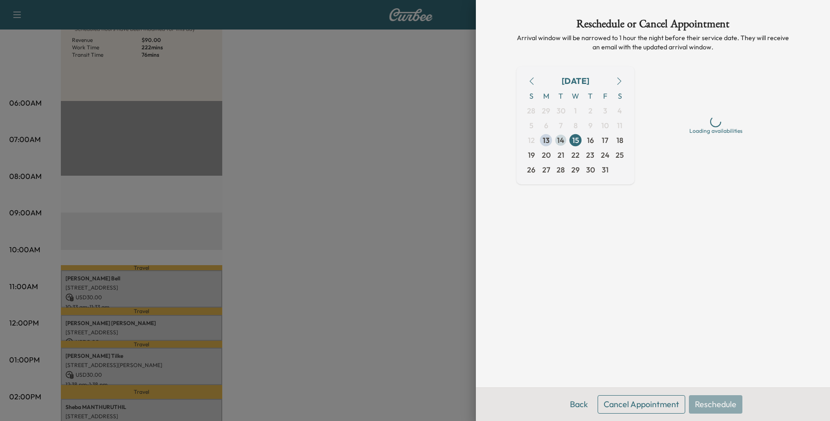
click at [561, 141] on span "14" at bounding box center [560, 140] width 7 height 11
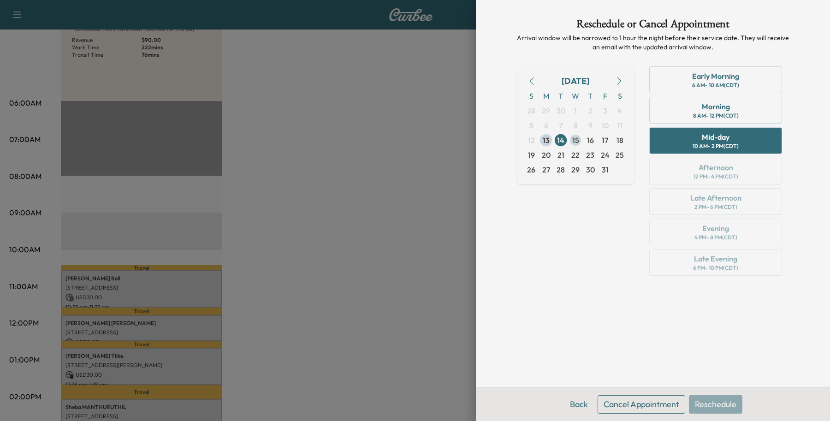
click at [577, 142] on span "15" at bounding box center [575, 140] width 7 height 11
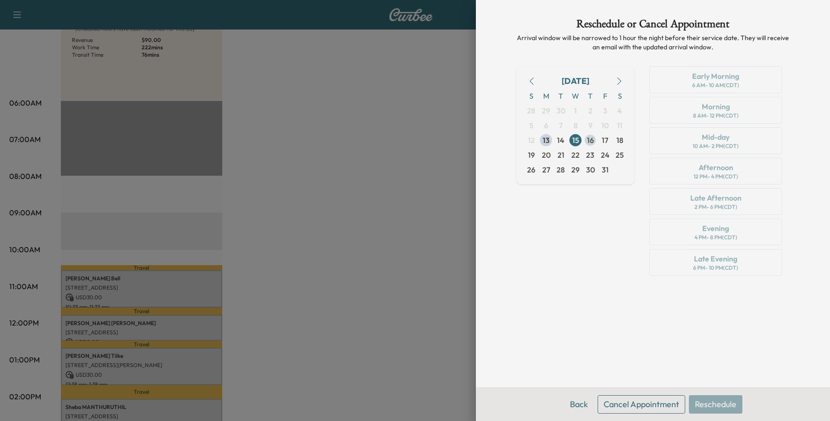
click at [588, 136] on span "16" at bounding box center [590, 140] width 7 height 11
click at [572, 141] on span "15" at bounding box center [575, 140] width 7 height 11
click at [579, 141] on span "15" at bounding box center [575, 140] width 15 height 15
click at [588, 142] on span "16" at bounding box center [590, 140] width 7 height 11
click at [561, 140] on span "14" at bounding box center [560, 140] width 7 height 11
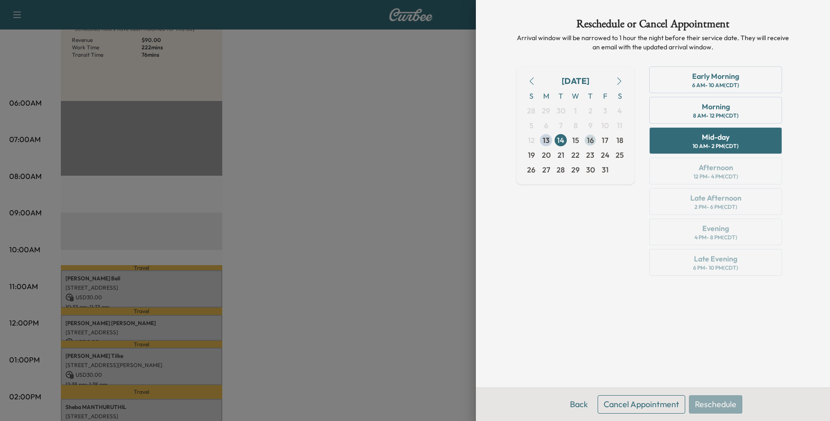
click at [589, 141] on span "16" at bounding box center [590, 140] width 7 height 11
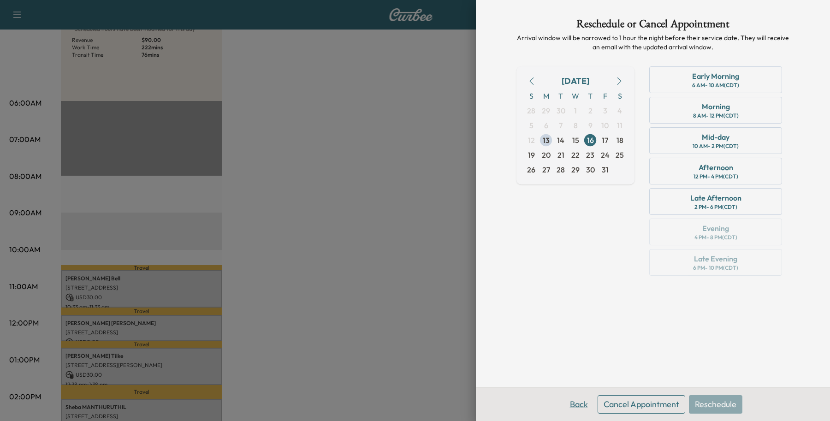
click at [578, 405] on button "Back" at bounding box center [579, 404] width 30 height 18
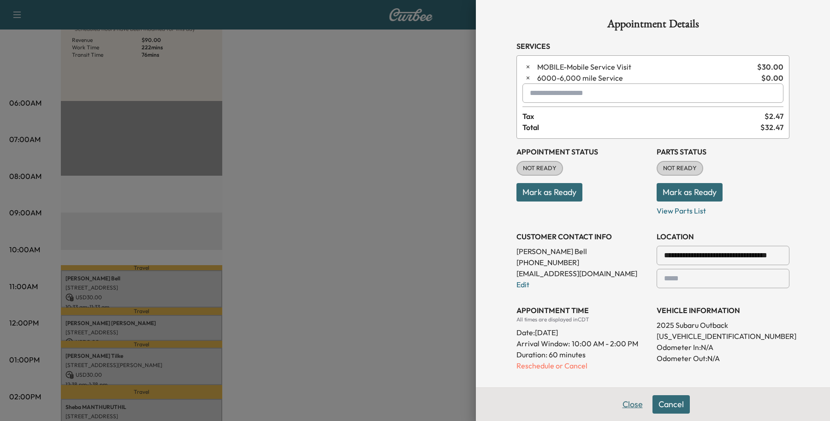
click at [616, 406] on button "Close" at bounding box center [632, 404] width 32 height 18
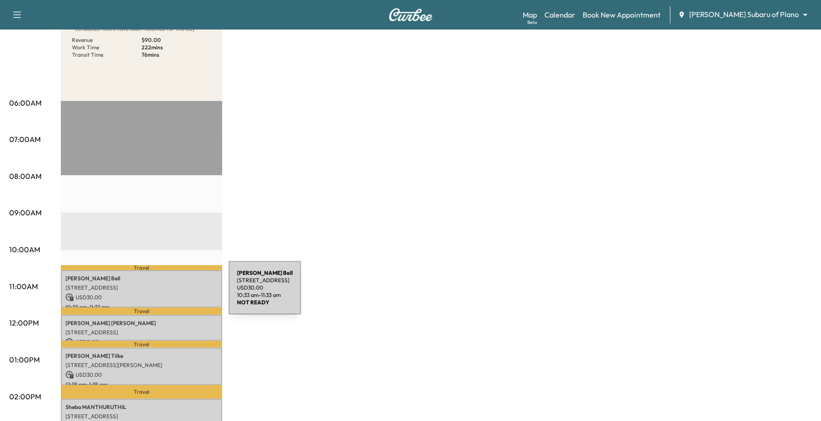
click at [159, 293] on p "USD 30.00" at bounding box center [141, 297] width 152 height 8
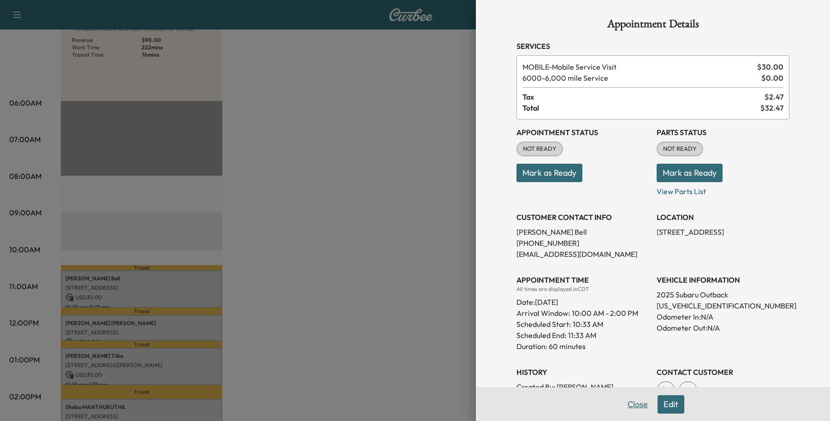
click at [621, 407] on button "Close" at bounding box center [637, 404] width 32 height 18
